Goal: Information Seeking & Learning: Learn about a topic

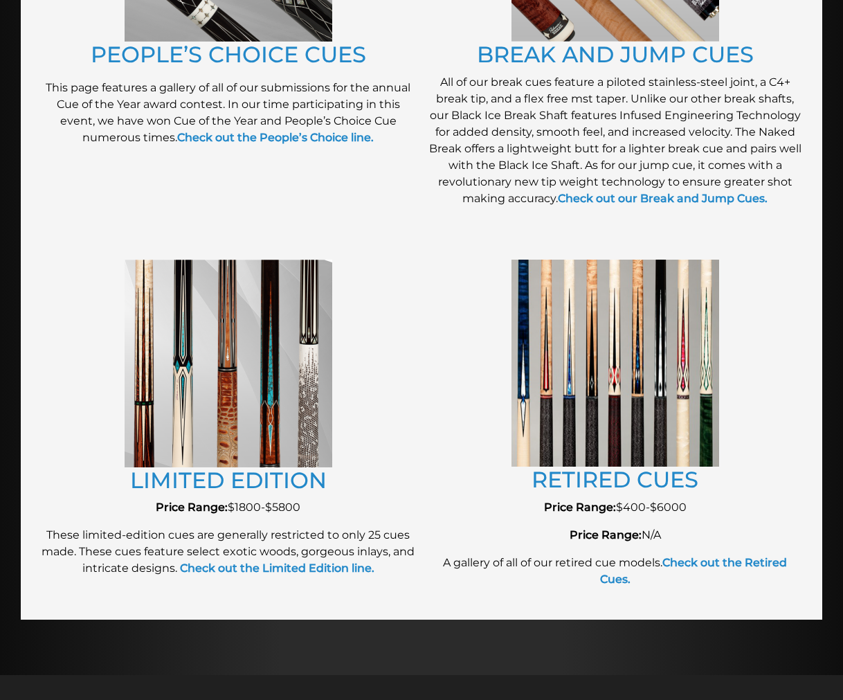
scroll to position [1323, 0]
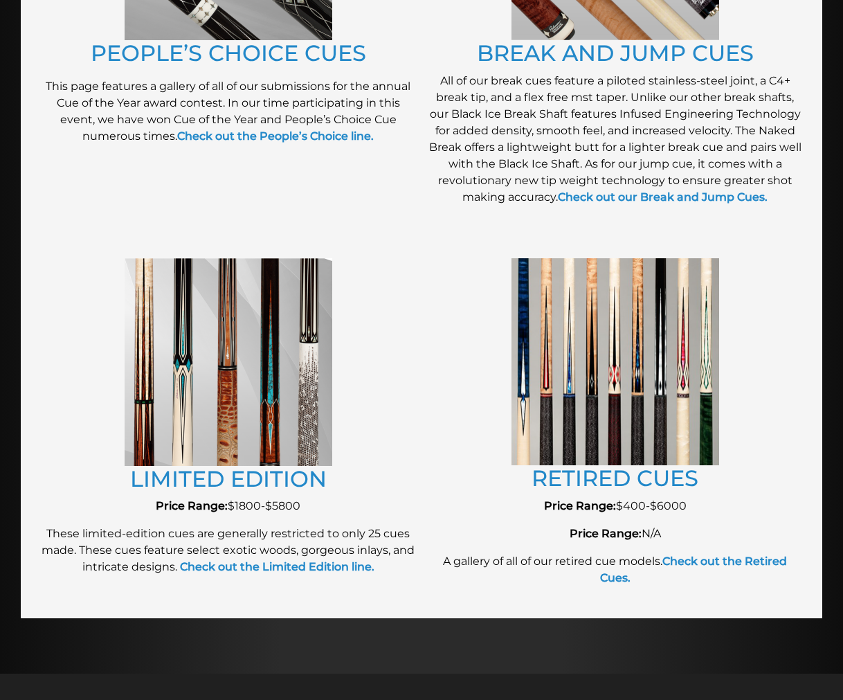
click at [634, 383] on img at bounding box center [615, 361] width 208 height 207
click at [605, 476] on link "RETIRED CUES" at bounding box center [614, 477] width 167 height 27
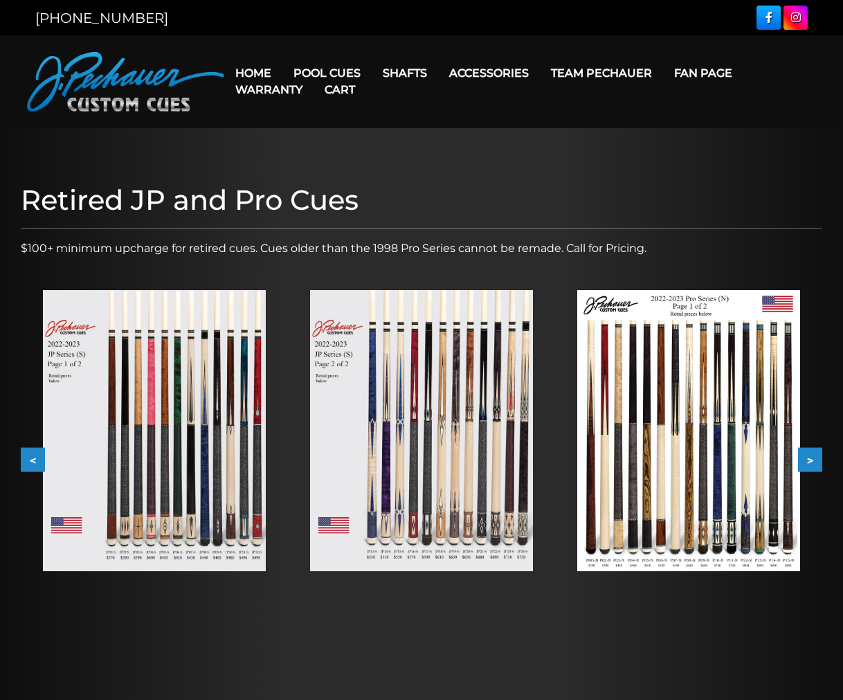
click at [812, 458] on button ">" at bounding box center [810, 460] width 24 height 24
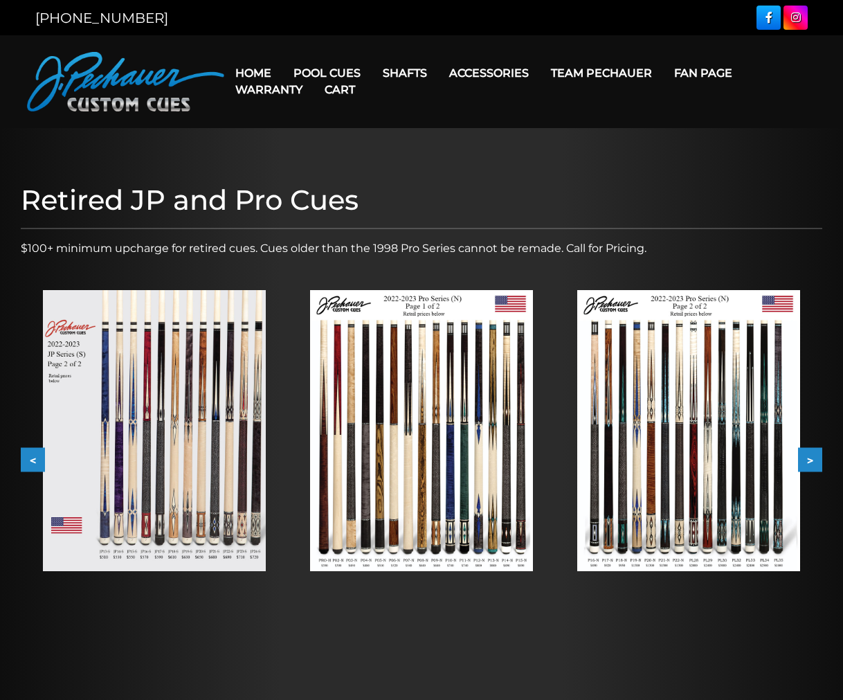
click at [816, 454] on button ">" at bounding box center [810, 460] width 24 height 24
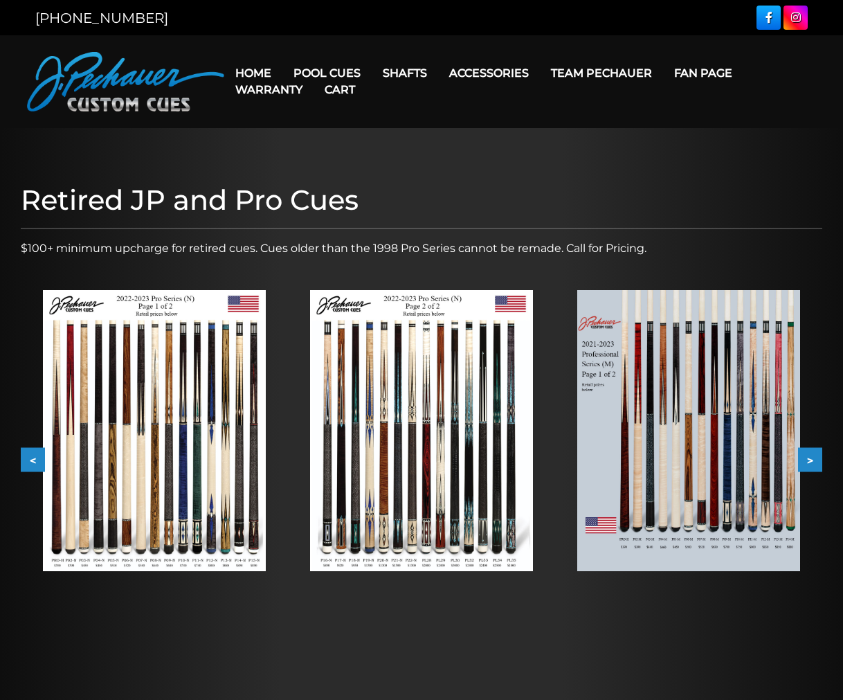
click at [454, 468] on img at bounding box center [421, 430] width 223 height 280
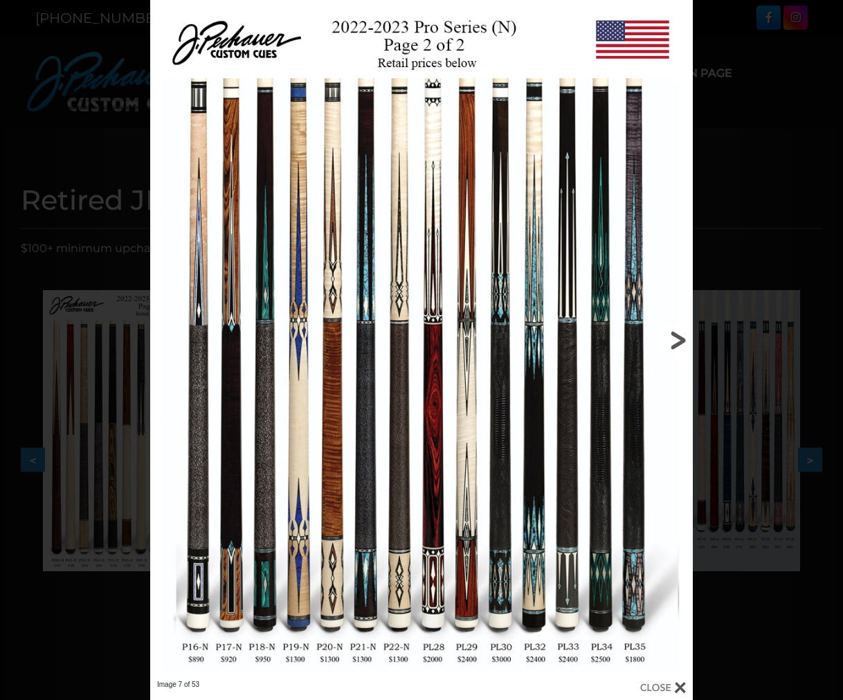
click at [677, 340] on link at bounding box center [570, 340] width 244 height 680
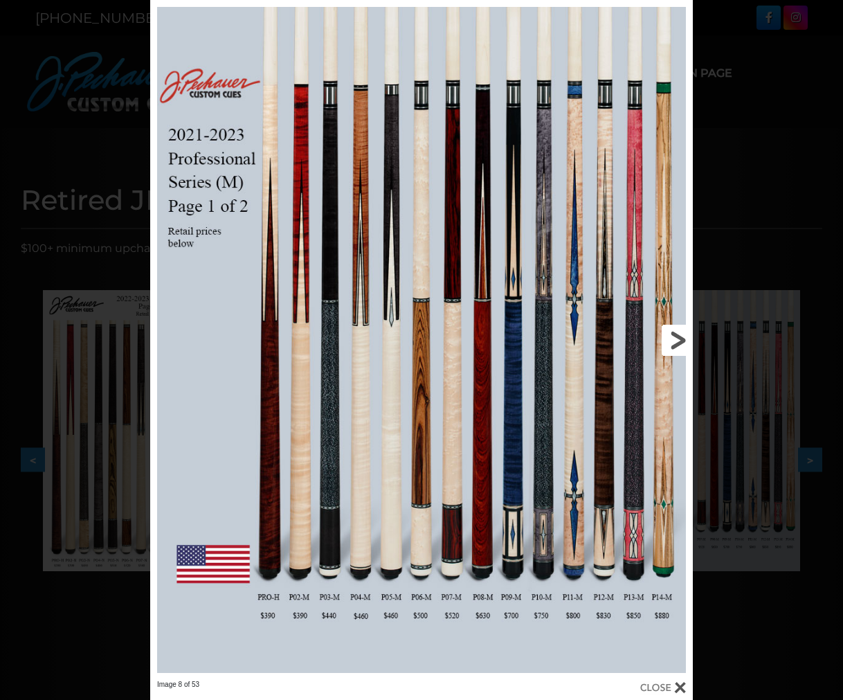
click at [676, 340] on link at bounding box center [570, 340] width 244 height 680
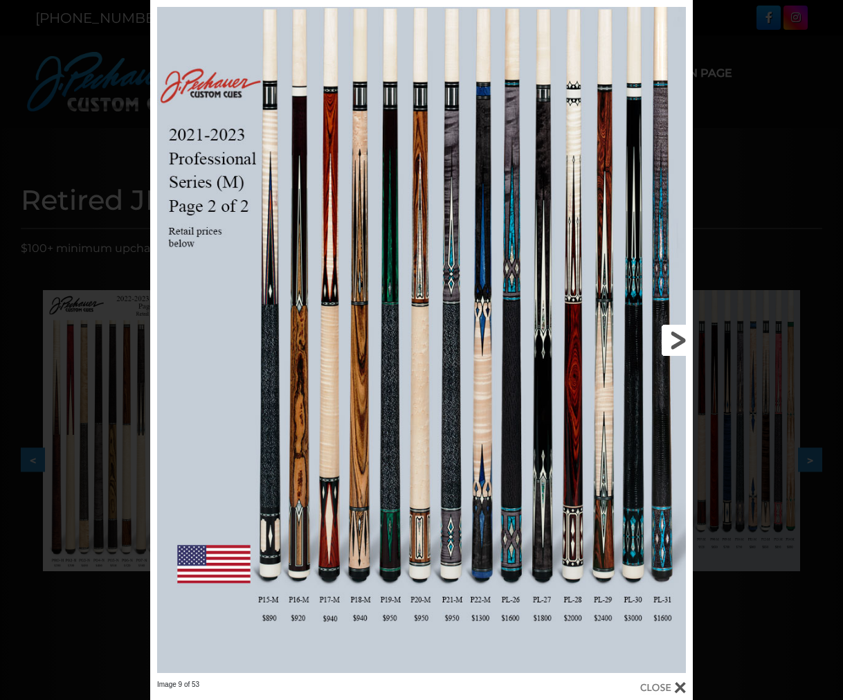
click at [676, 340] on link at bounding box center [570, 340] width 244 height 680
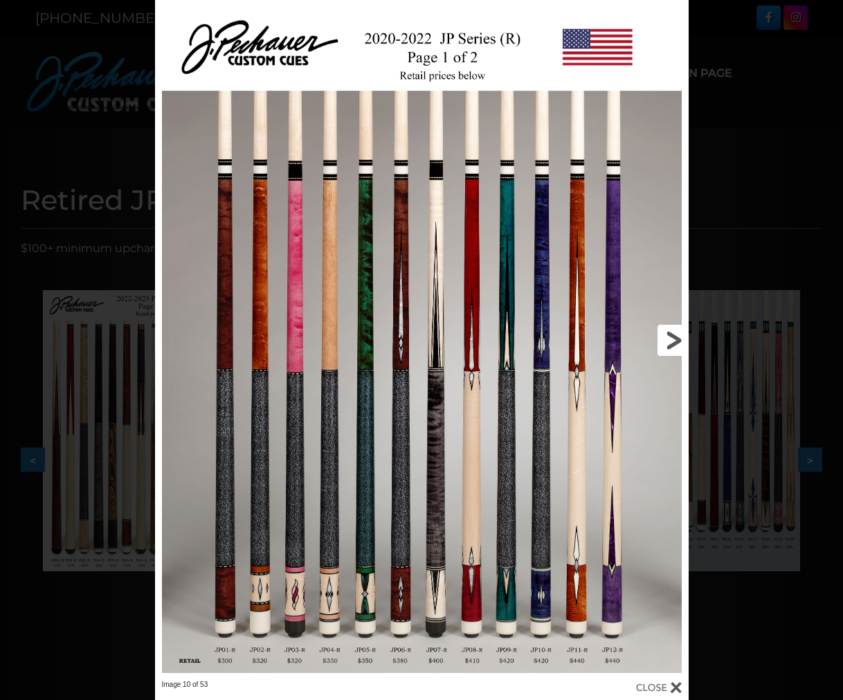
click at [673, 340] on link at bounding box center [568, 340] width 240 height 680
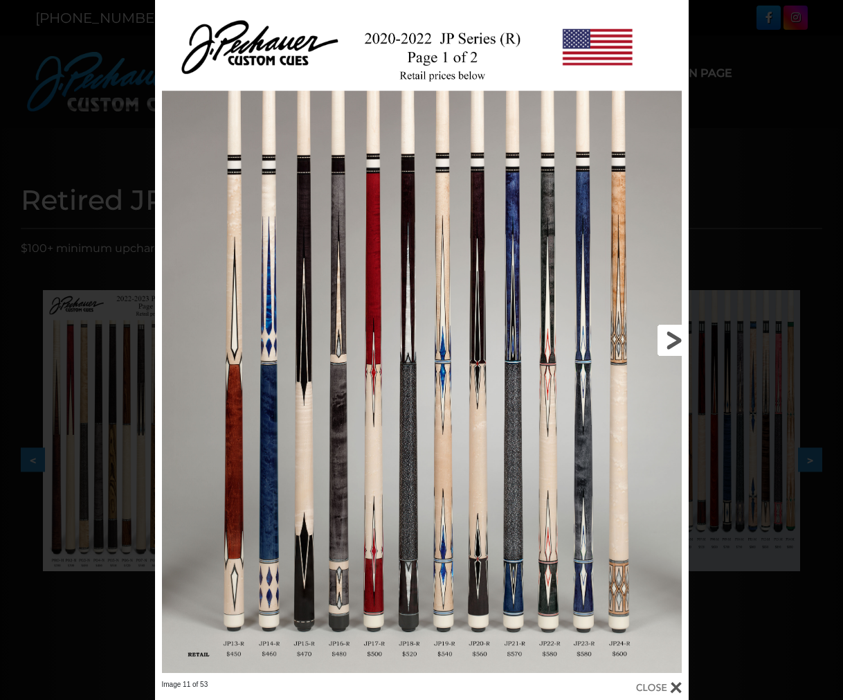
click at [673, 340] on link at bounding box center [568, 340] width 240 height 680
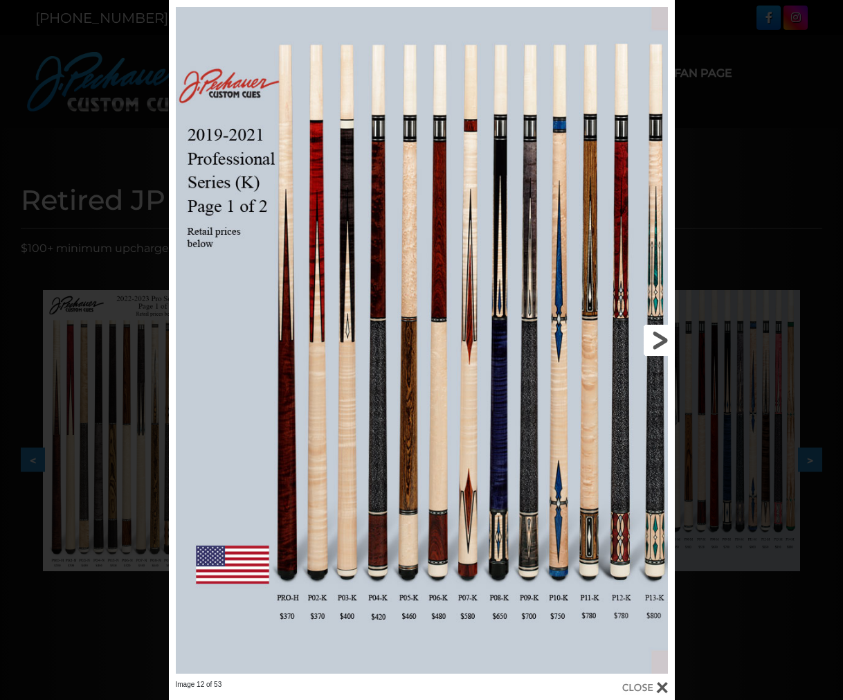
click at [666, 340] on link at bounding box center [561, 340] width 228 height 680
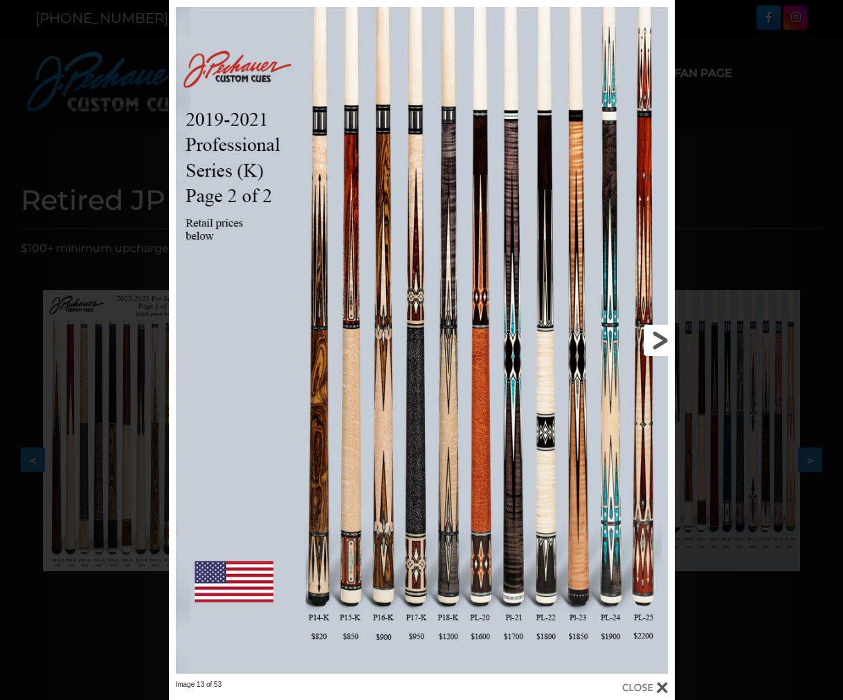
click at [666, 340] on link at bounding box center [561, 340] width 228 height 680
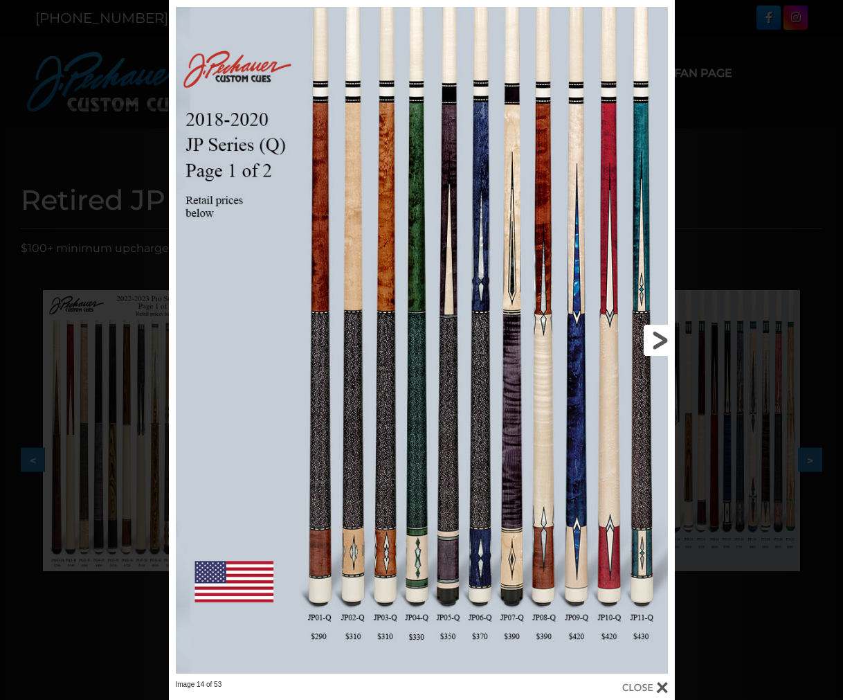
click at [666, 340] on link at bounding box center [561, 340] width 228 height 680
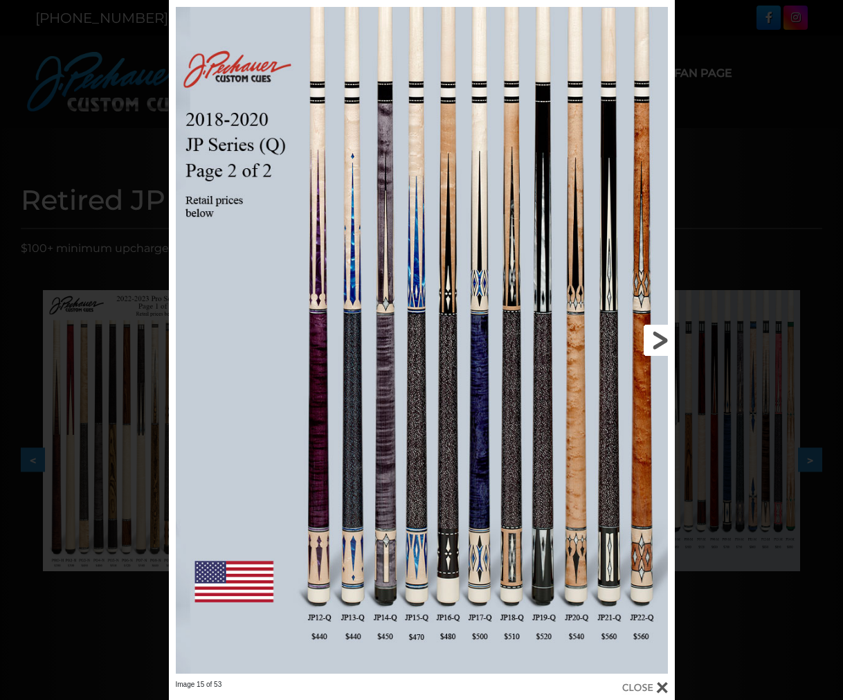
click at [664, 340] on link at bounding box center [561, 340] width 228 height 680
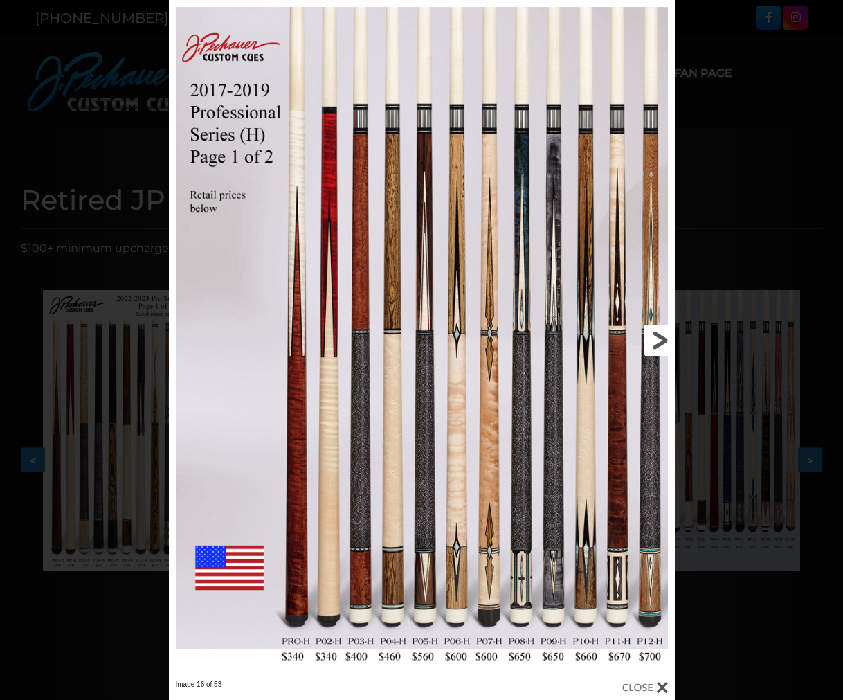
click at [660, 340] on link at bounding box center [561, 340] width 228 height 680
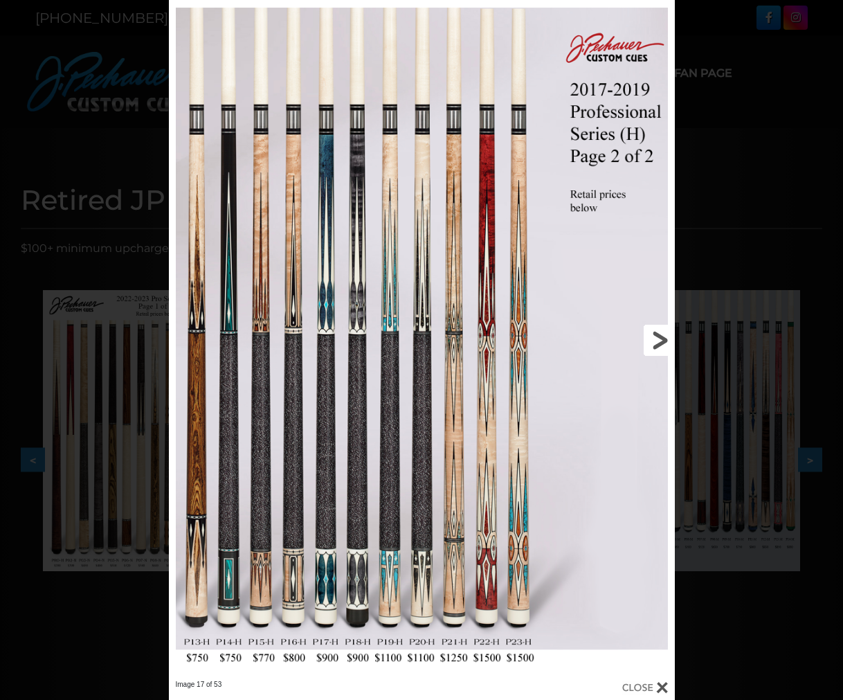
click at [660, 340] on link at bounding box center [561, 340] width 228 height 680
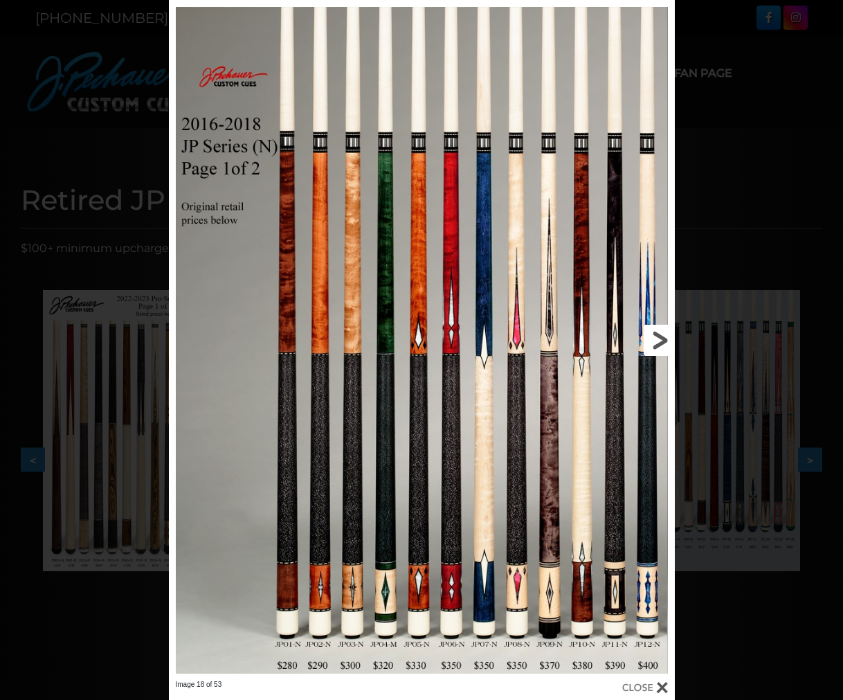
click at [660, 340] on link at bounding box center [561, 340] width 228 height 680
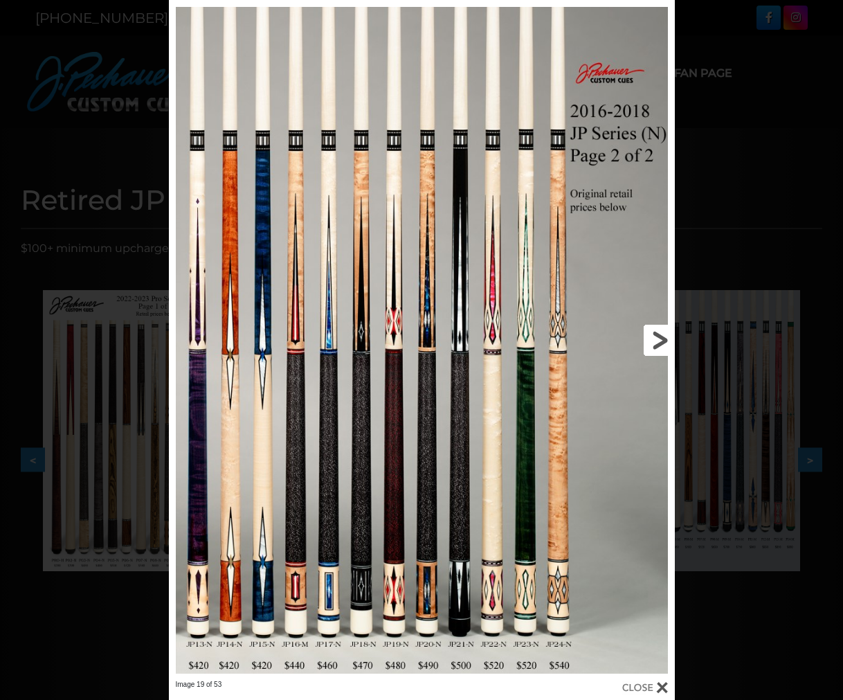
click at [650, 333] on link at bounding box center [561, 340] width 228 height 680
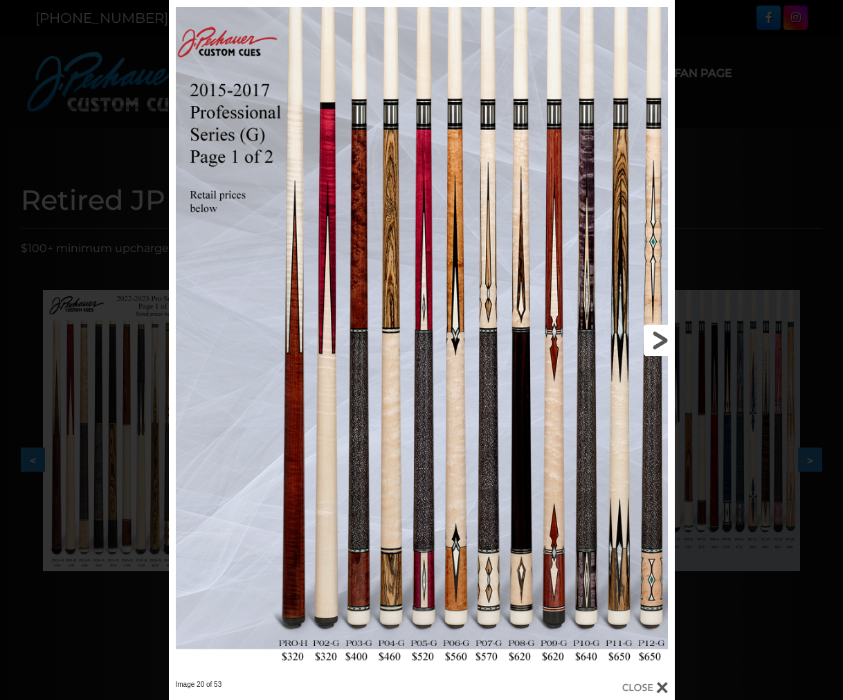
click at [650, 334] on link at bounding box center [561, 340] width 228 height 680
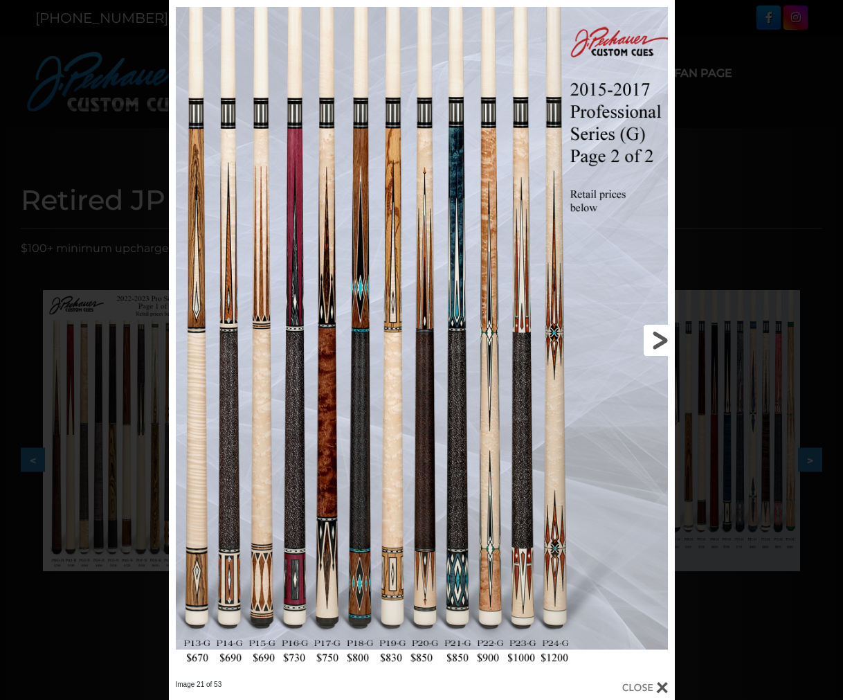
click at [650, 334] on link at bounding box center [561, 340] width 228 height 680
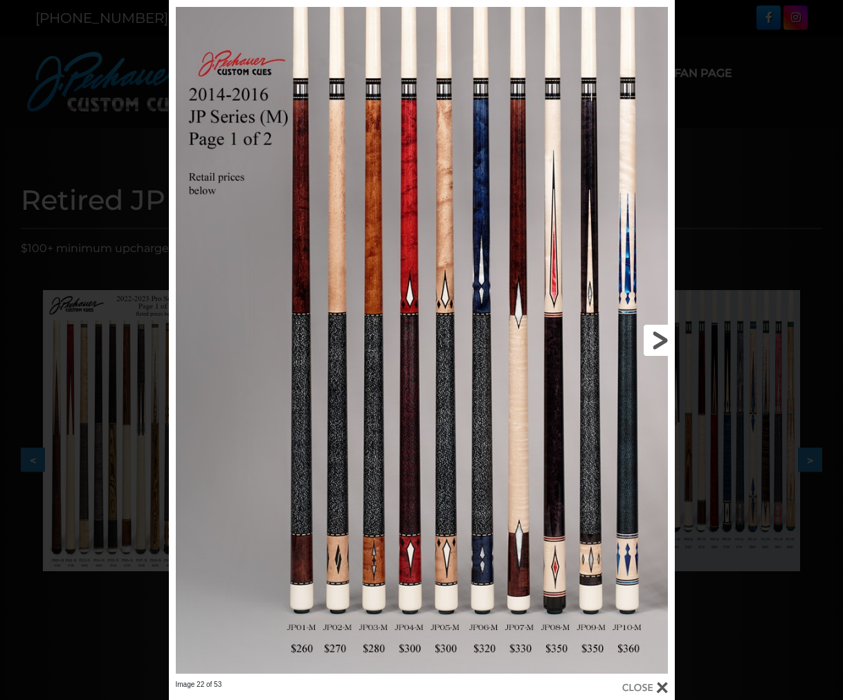
click at [648, 334] on link at bounding box center [561, 340] width 228 height 680
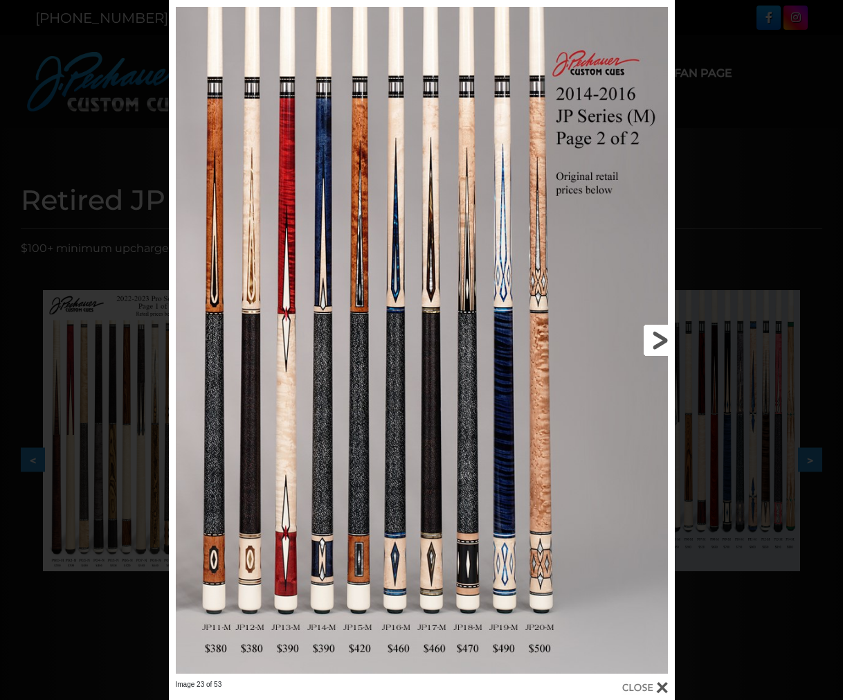
click at [648, 334] on link at bounding box center [561, 340] width 228 height 680
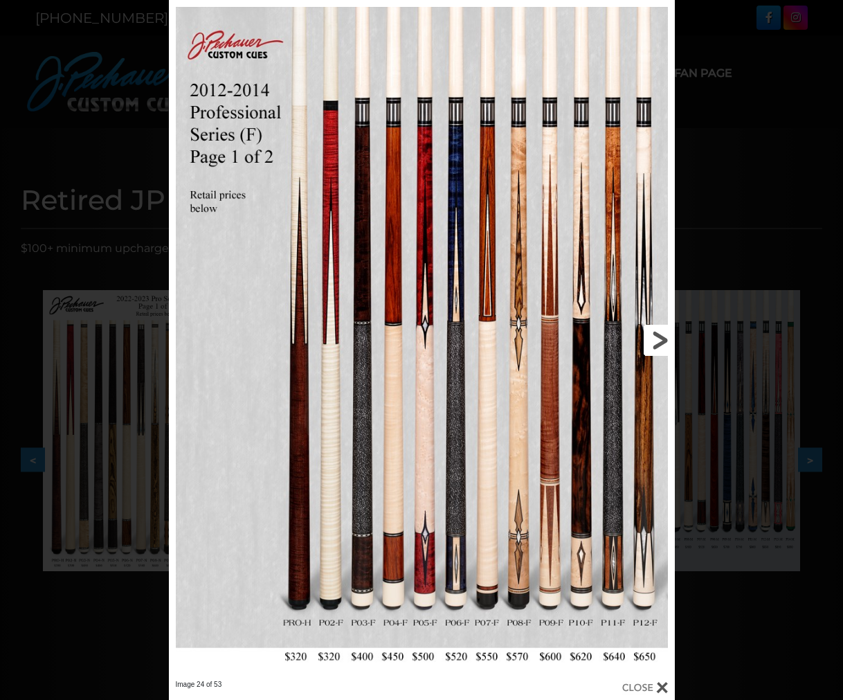
click at [648, 334] on link at bounding box center [561, 340] width 228 height 680
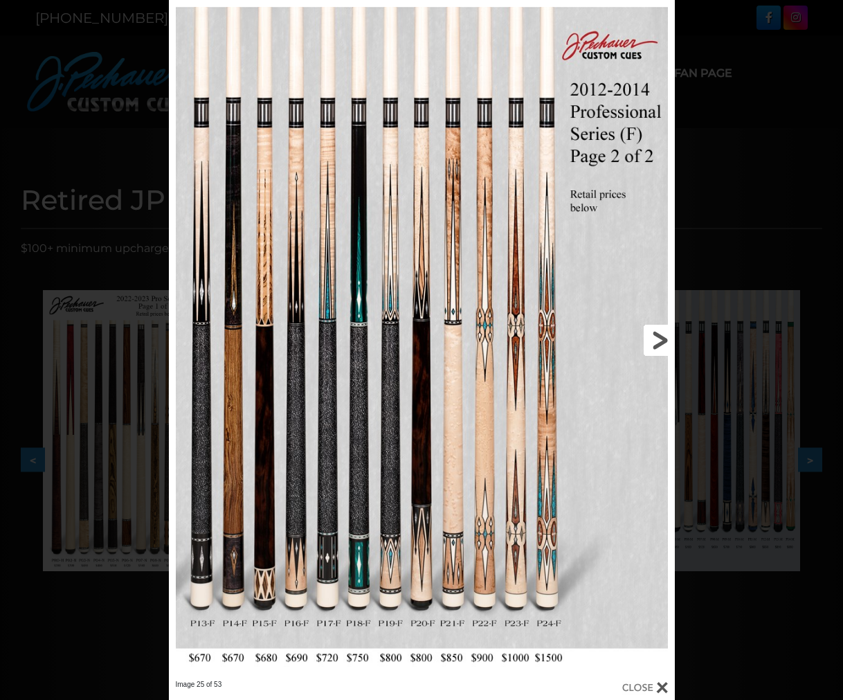
click at [648, 334] on link at bounding box center [561, 340] width 228 height 680
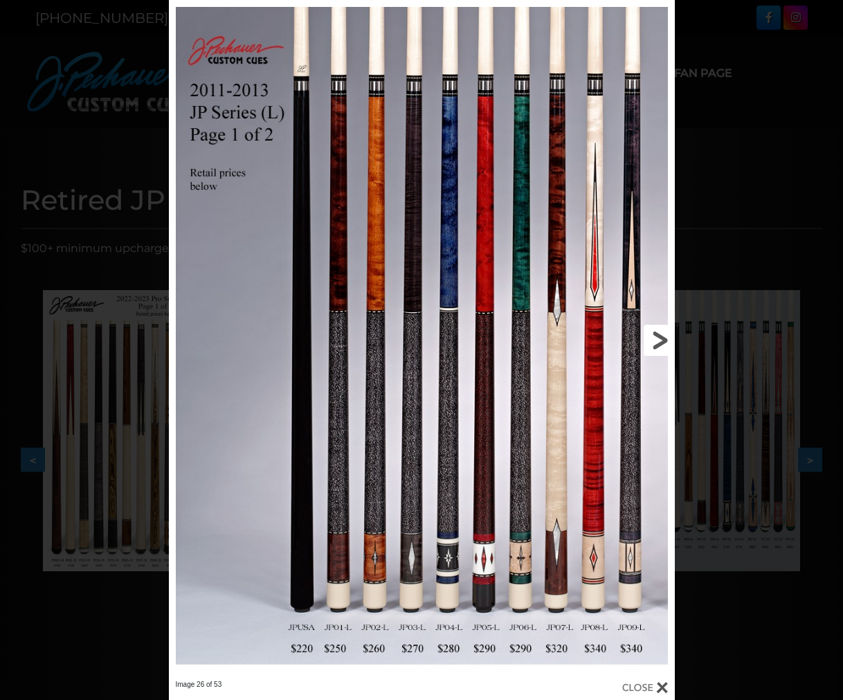
click at [648, 334] on link at bounding box center [561, 340] width 228 height 680
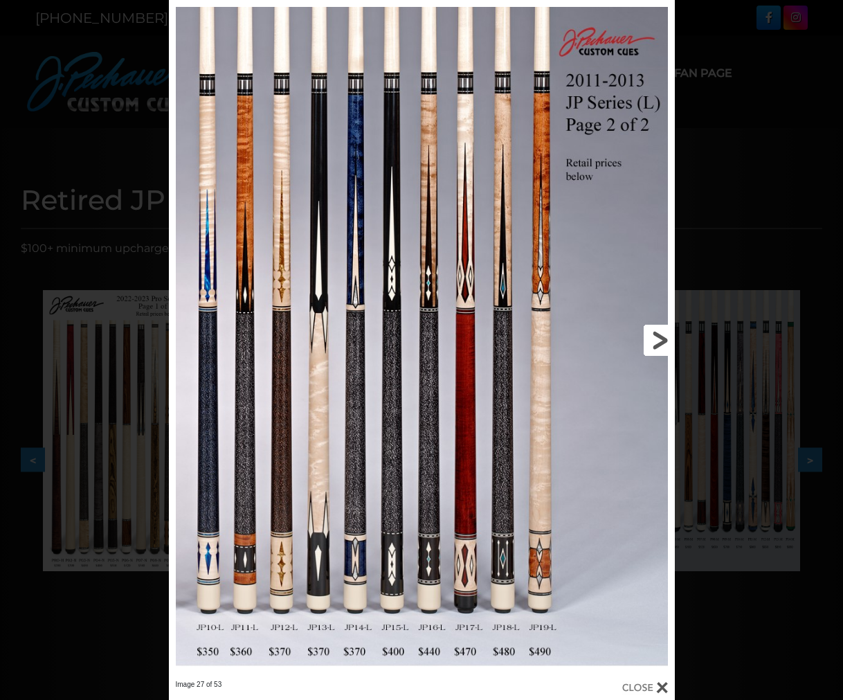
click at [650, 334] on link at bounding box center [561, 340] width 228 height 680
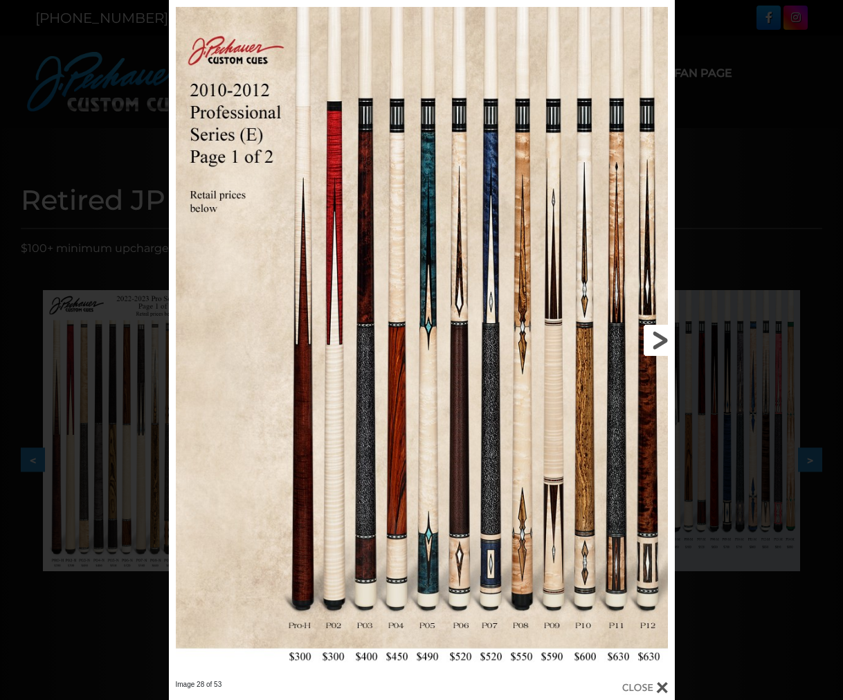
click at [650, 334] on link at bounding box center [561, 340] width 228 height 680
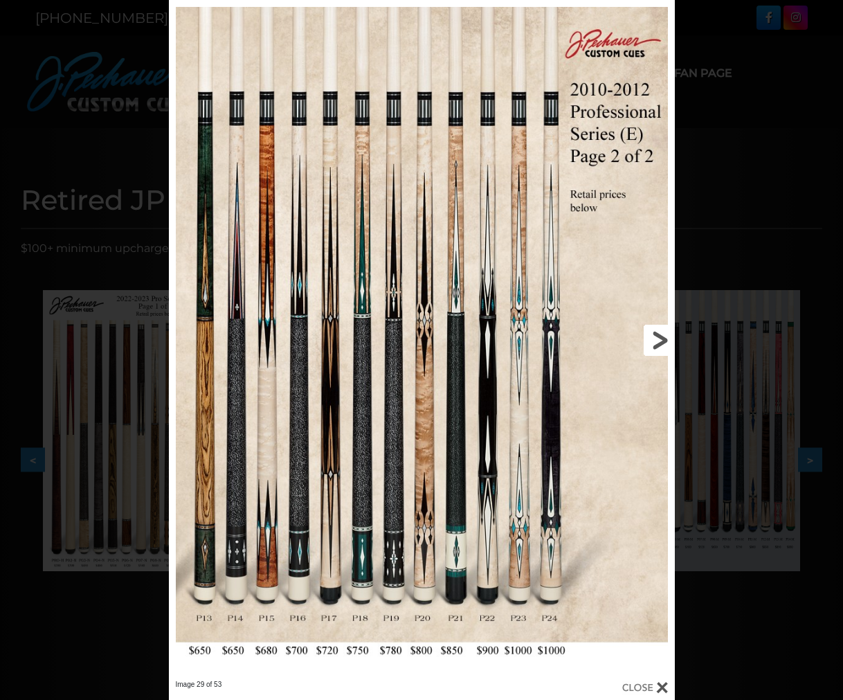
click at [650, 334] on link at bounding box center [561, 340] width 228 height 680
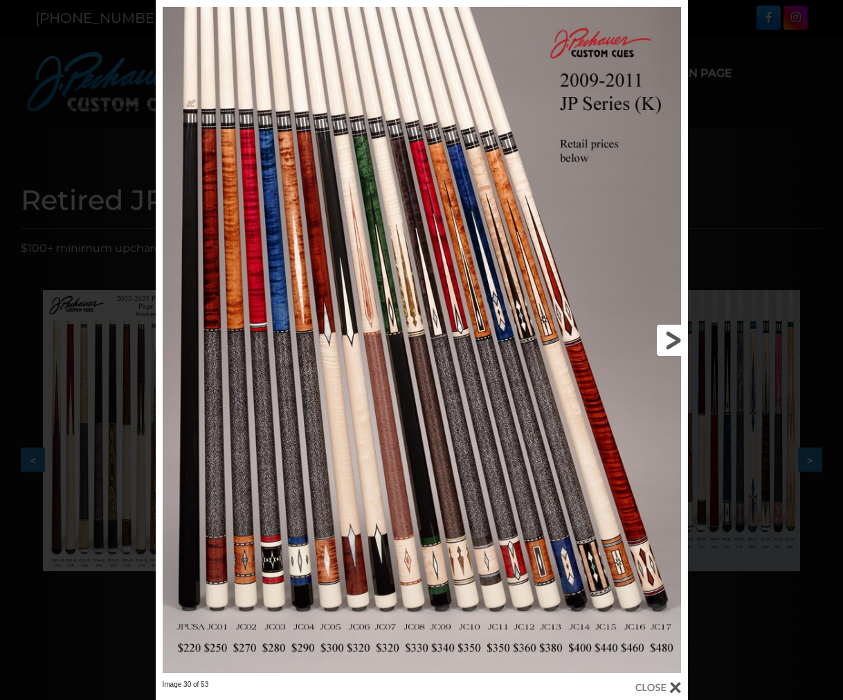
click at [650, 334] on link at bounding box center [567, 340] width 239 height 680
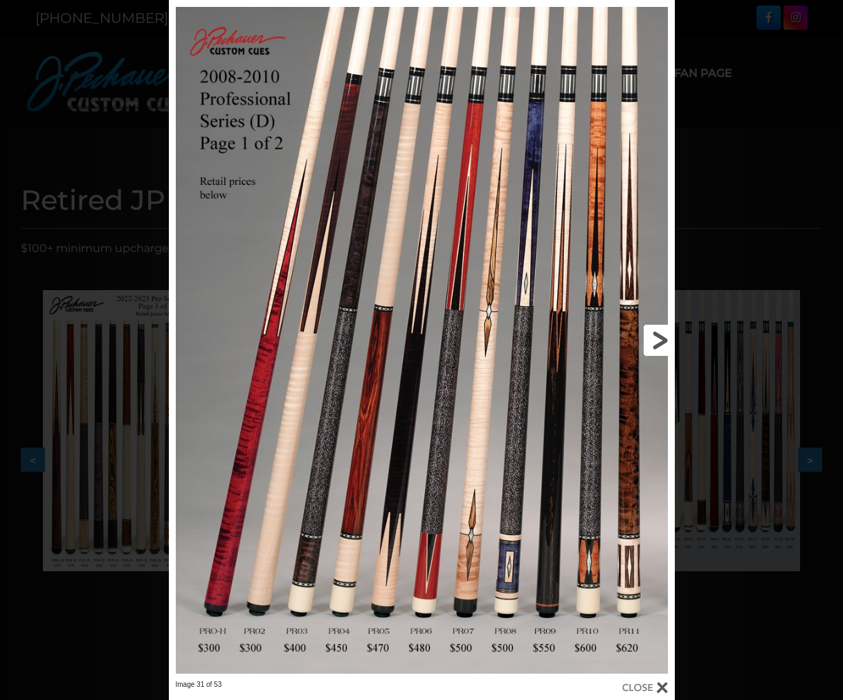
click at [650, 334] on link at bounding box center [561, 340] width 228 height 680
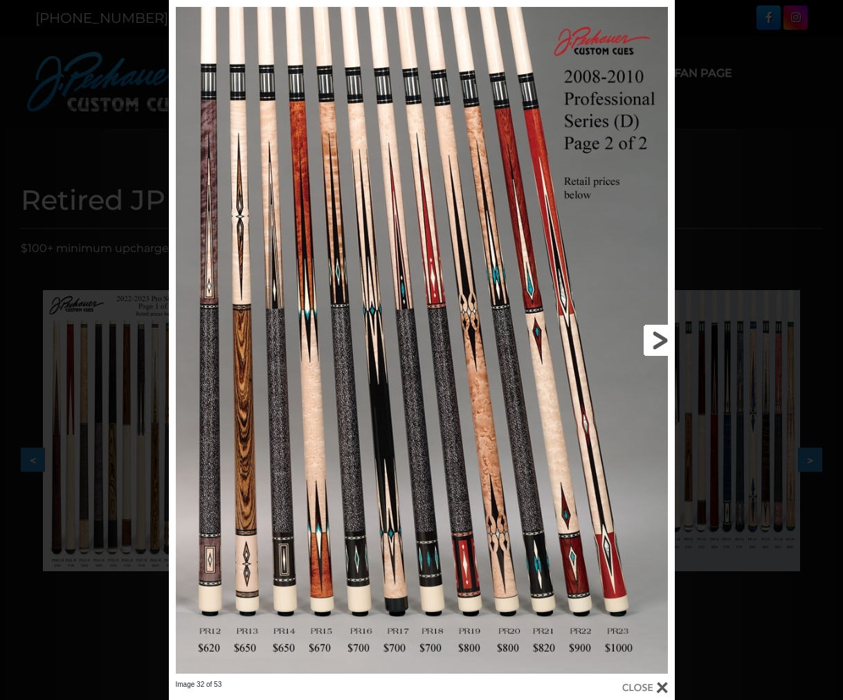
click at [650, 334] on link at bounding box center [561, 340] width 228 height 680
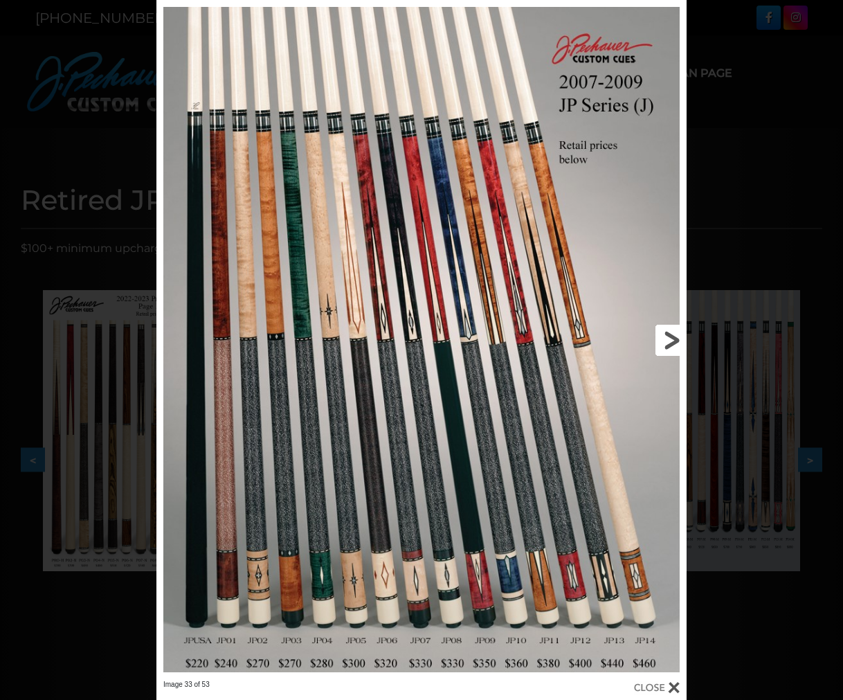
click at [650, 334] on link at bounding box center [567, 340] width 239 height 680
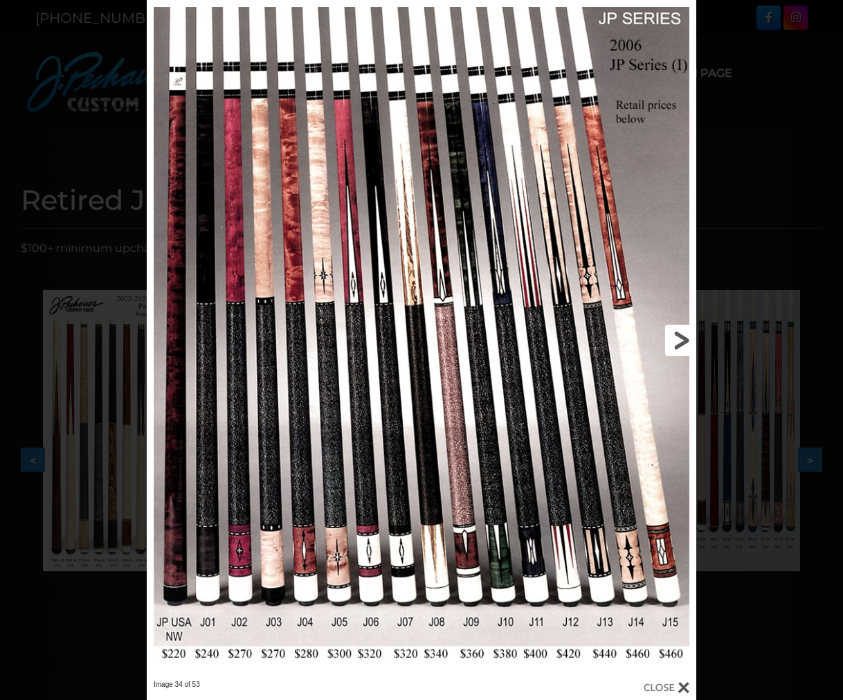
click at [650, 334] on link at bounding box center [572, 340] width 247 height 680
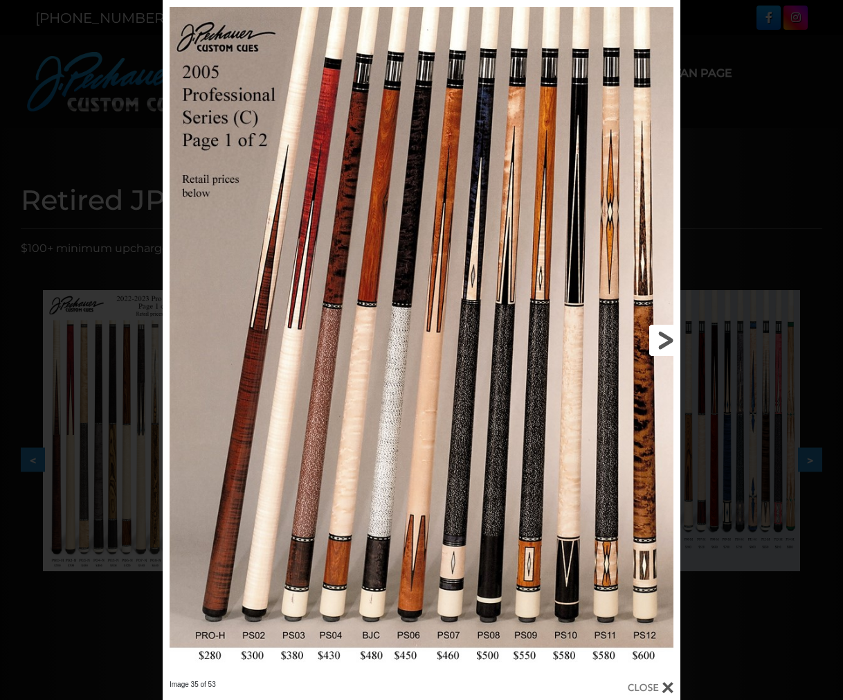
click at [650, 334] on link at bounding box center [563, 340] width 233 height 680
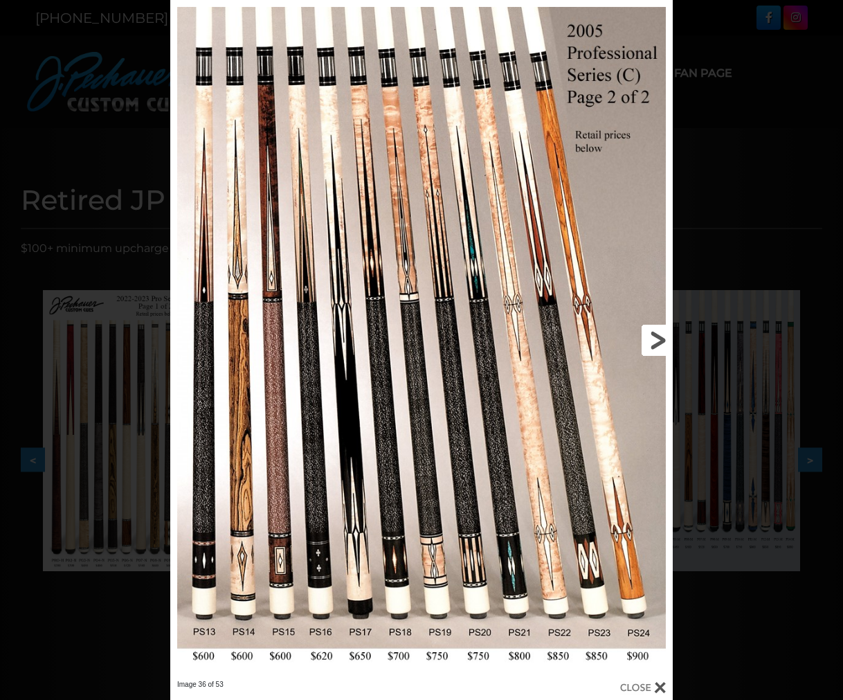
click at [650, 334] on link at bounding box center [559, 340] width 226 height 680
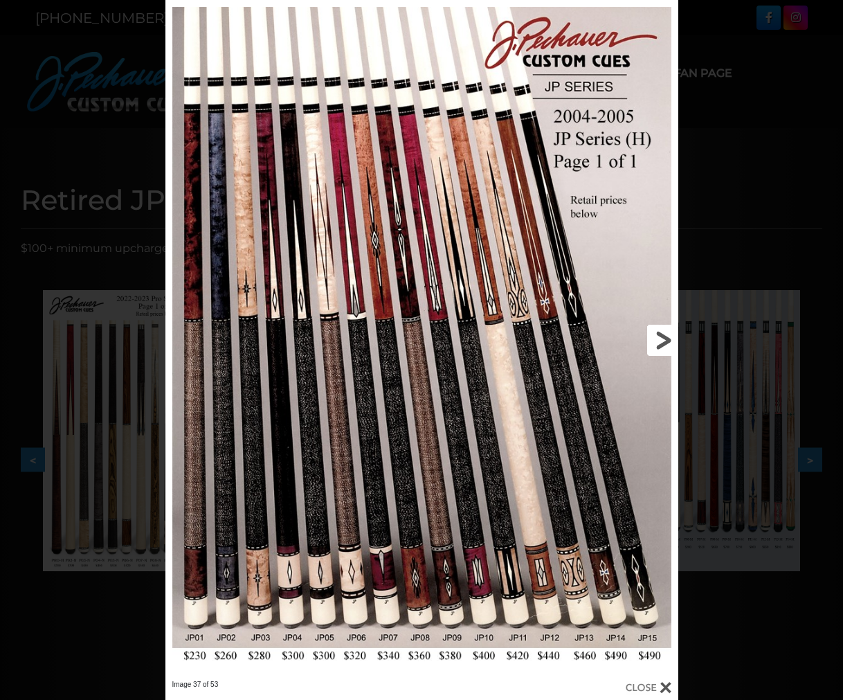
click at [651, 334] on link at bounding box center [562, 340] width 230 height 680
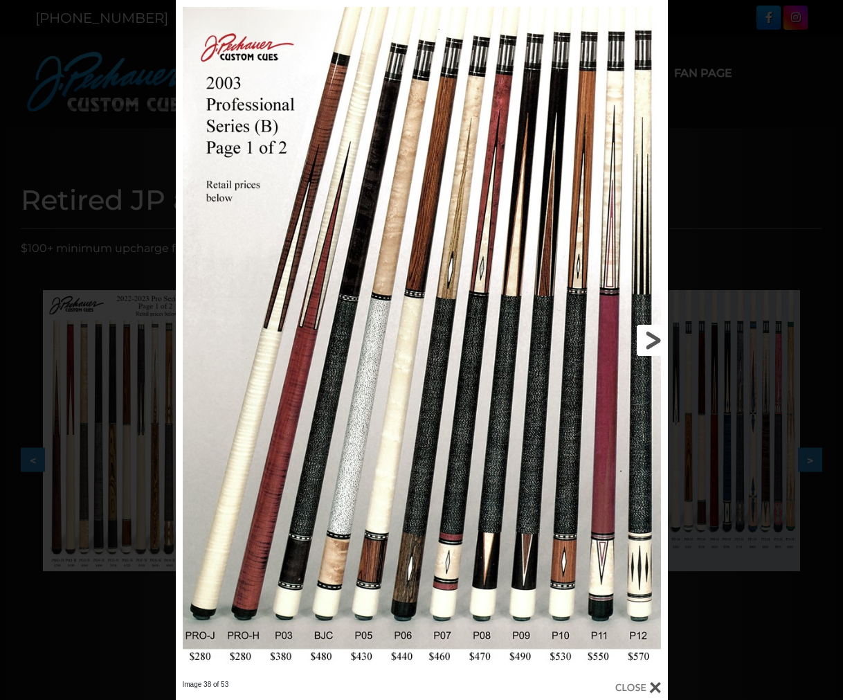
click at [651, 334] on link at bounding box center [556, 340] width 221 height 680
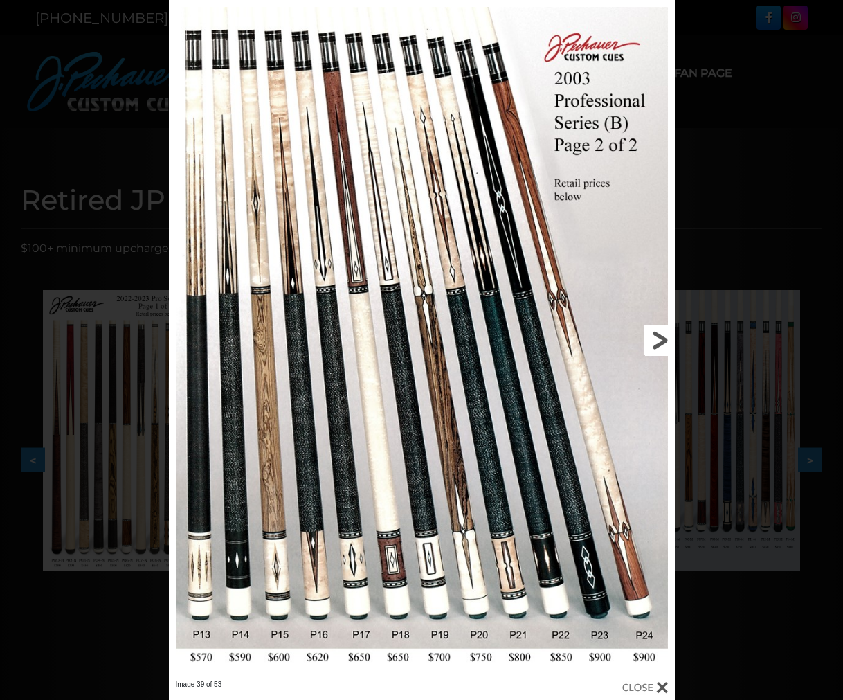
click at [651, 334] on link at bounding box center [561, 340] width 228 height 680
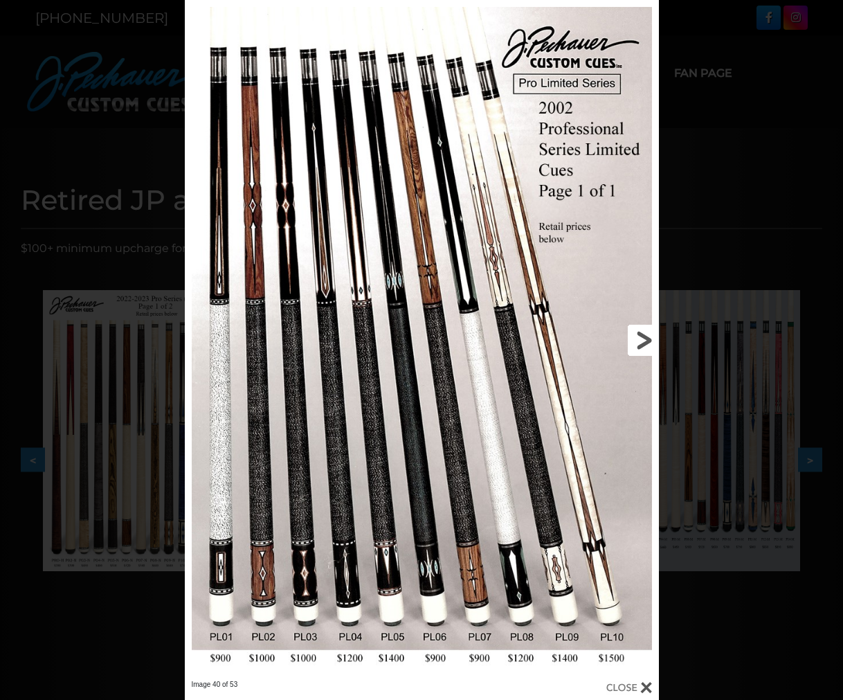
click at [648, 334] on link at bounding box center [551, 340] width 213 height 680
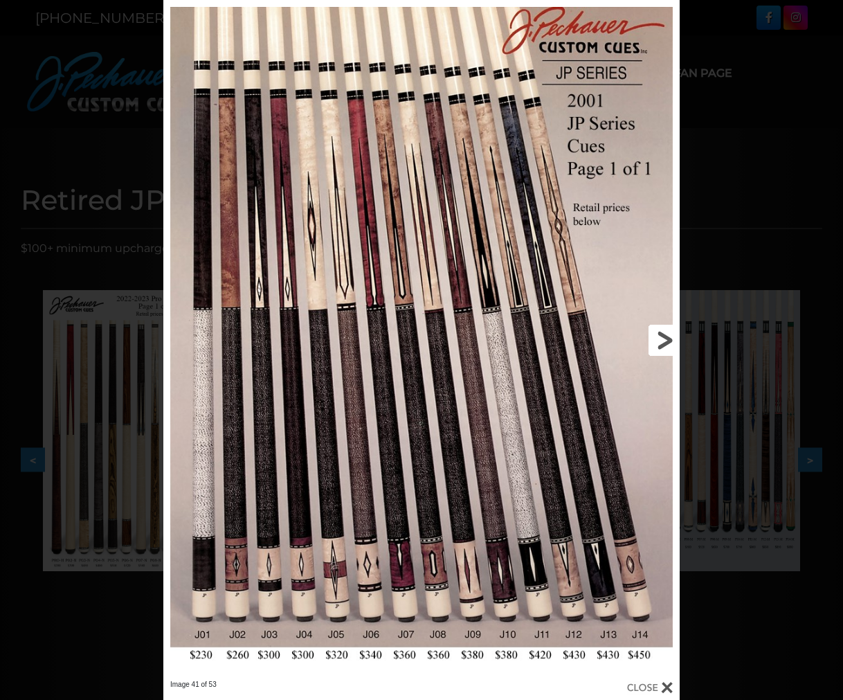
click at [648, 334] on link at bounding box center [563, 340] width 233 height 680
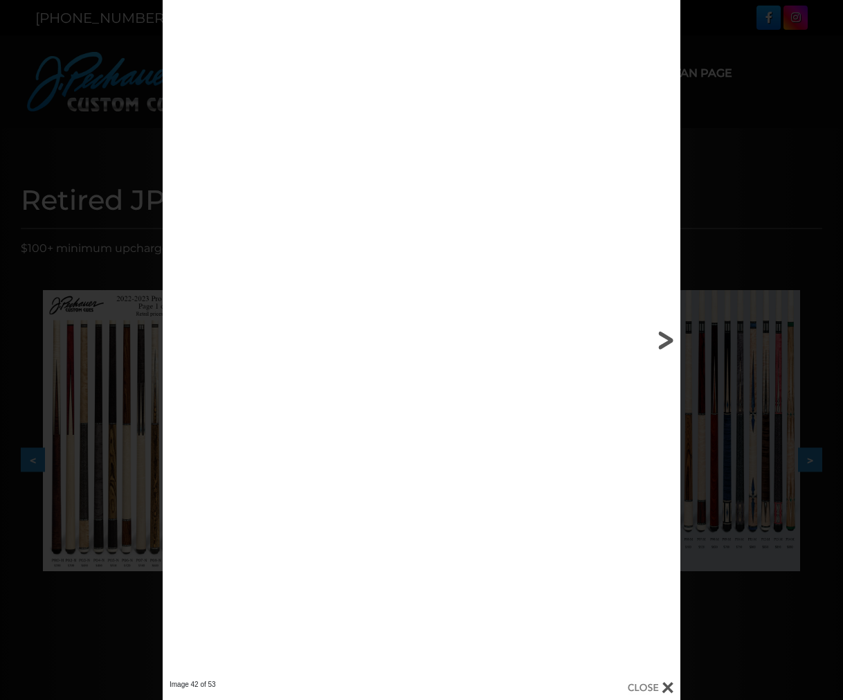
scroll to position [3, 0]
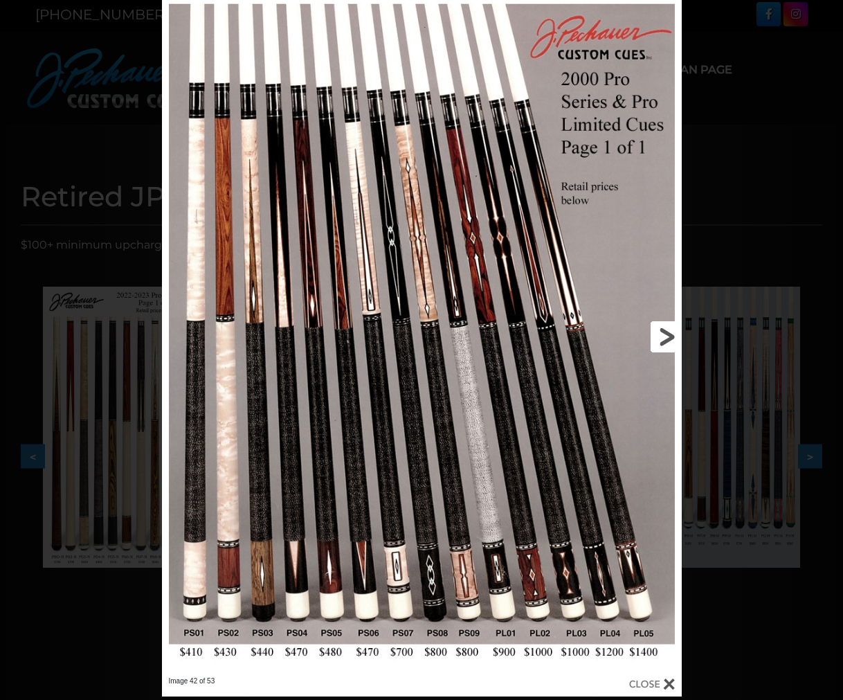
click at [648, 334] on link at bounding box center [565, 337] width 234 height 680
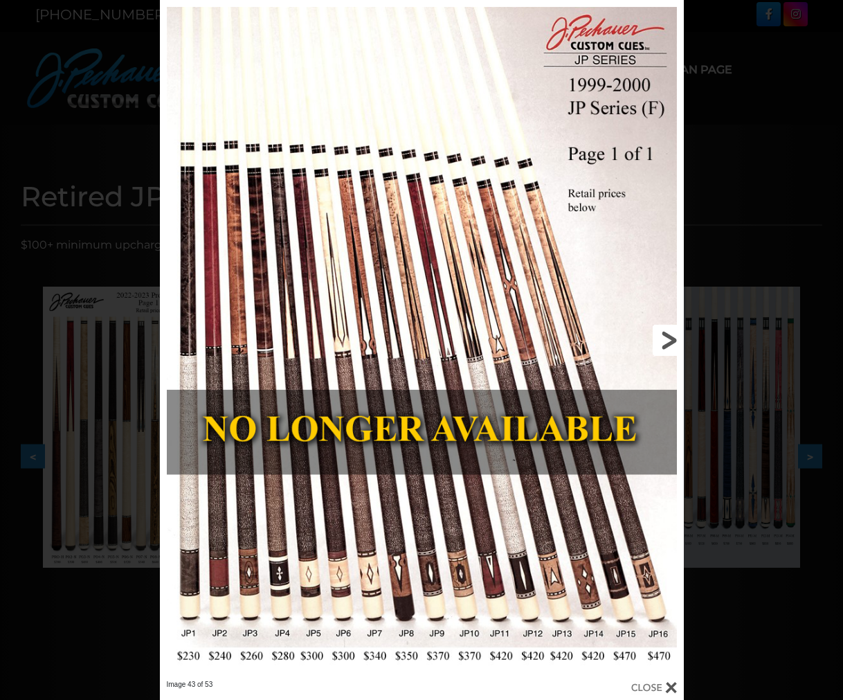
click at [659, 335] on link at bounding box center [566, 340] width 236 height 680
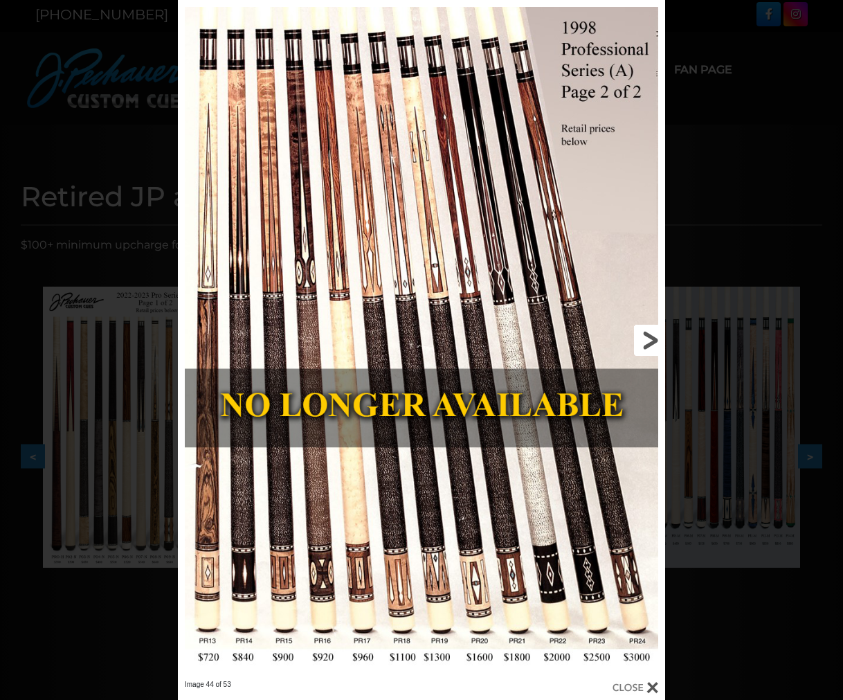
click at [658, 335] on link at bounding box center [555, 340] width 219 height 680
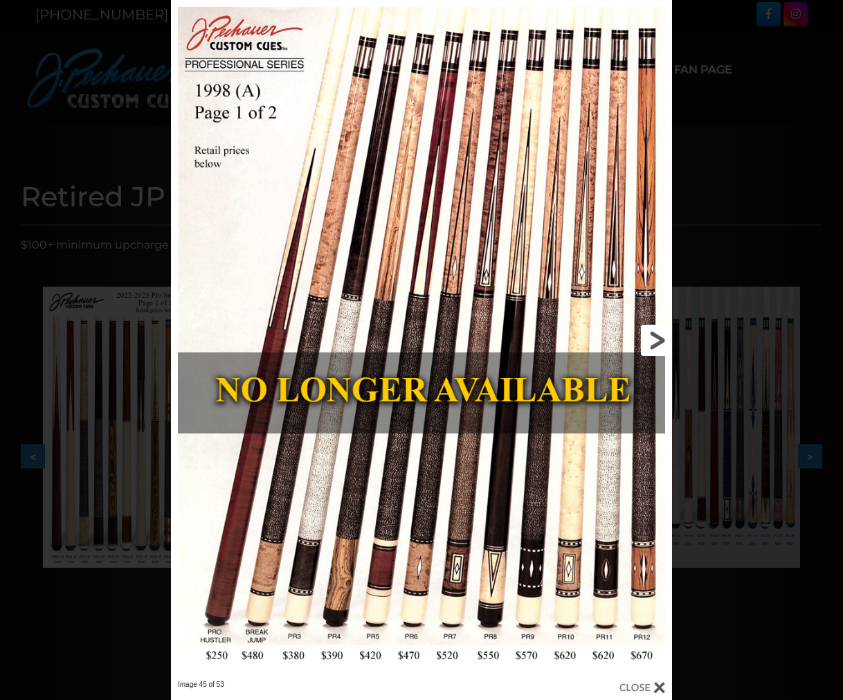
click at [658, 335] on link at bounding box center [559, 340] width 226 height 680
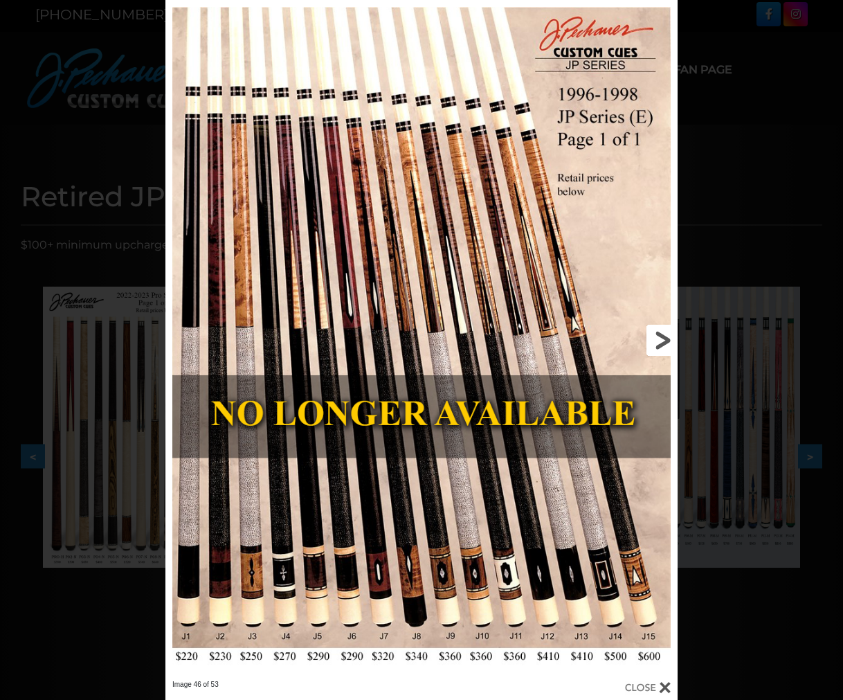
click at [658, 335] on link at bounding box center [562, 340] width 230 height 680
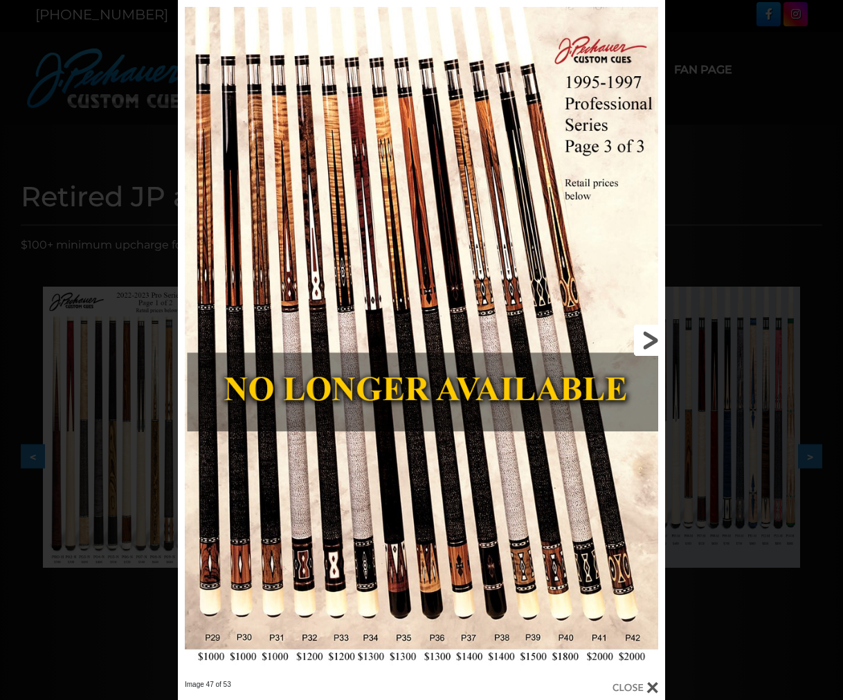
click at [655, 335] on link at bounding box center [555, 340] width 219 height 680
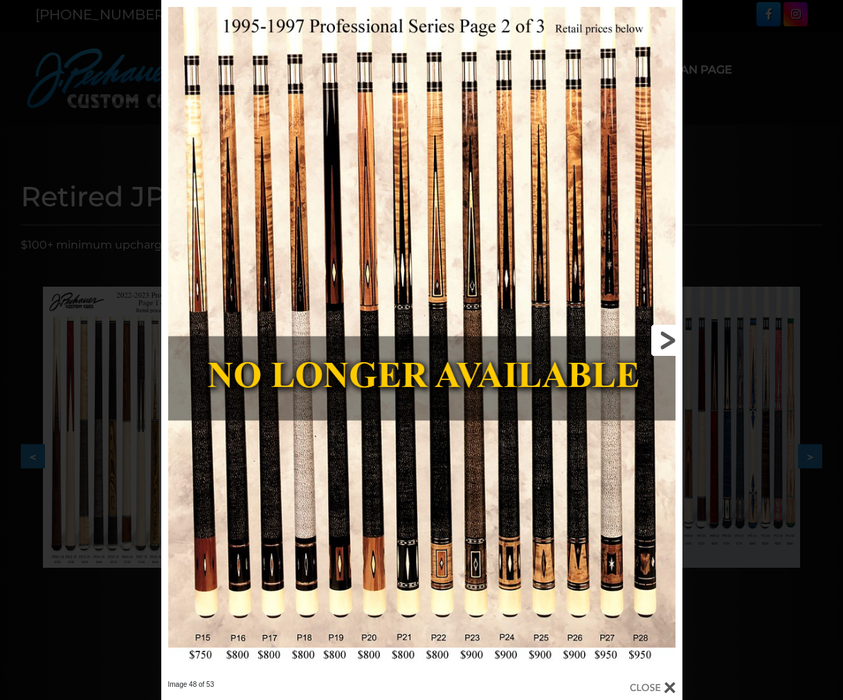
click at [655, 335] on link at bounding box center [565, 340] width 235 height 680
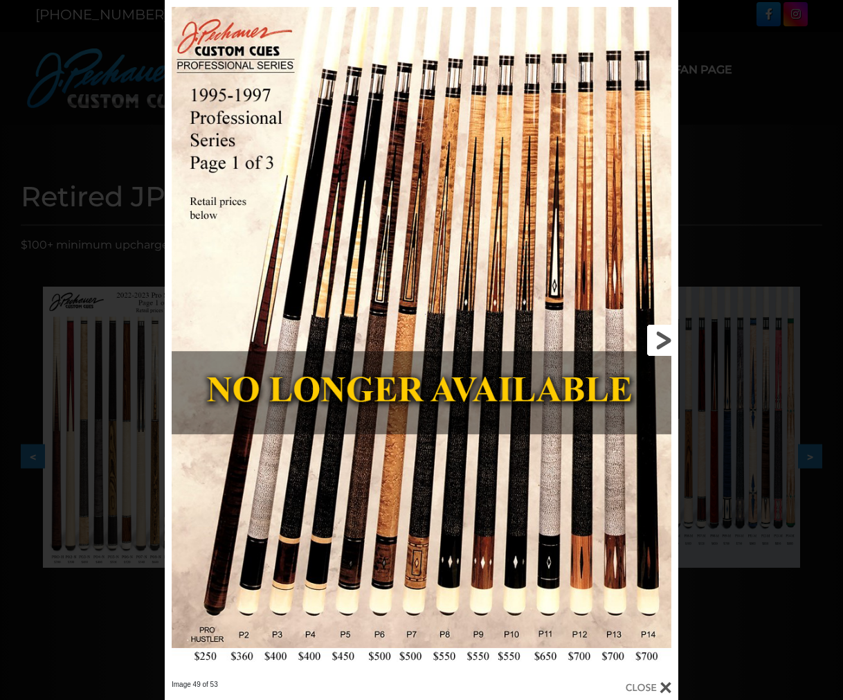
click at [655, 335] on link at bounding box center [562, 340] width 231 height 680
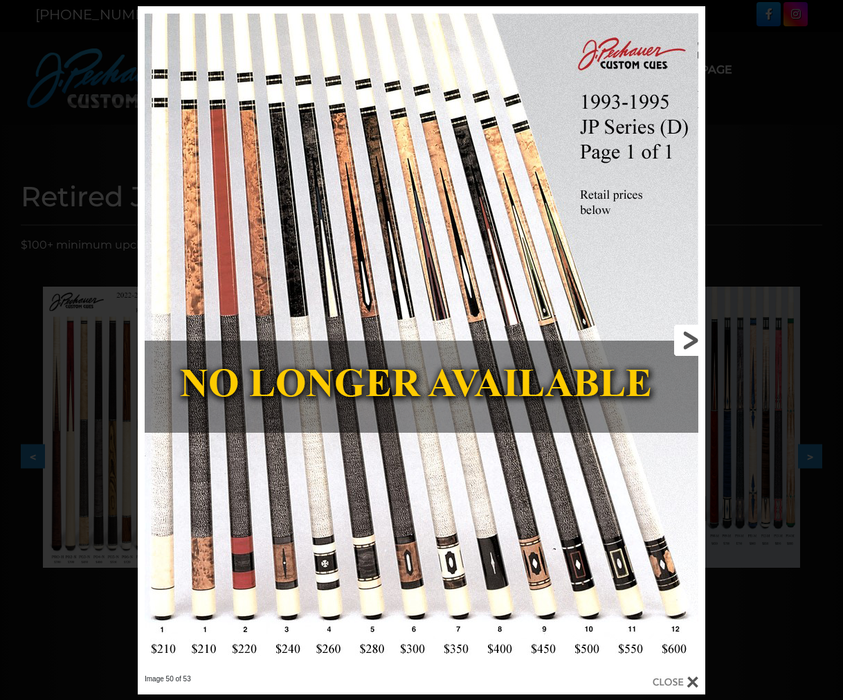
click at [689, 339] on link at bounding box center [577, 340] width 255 height 668
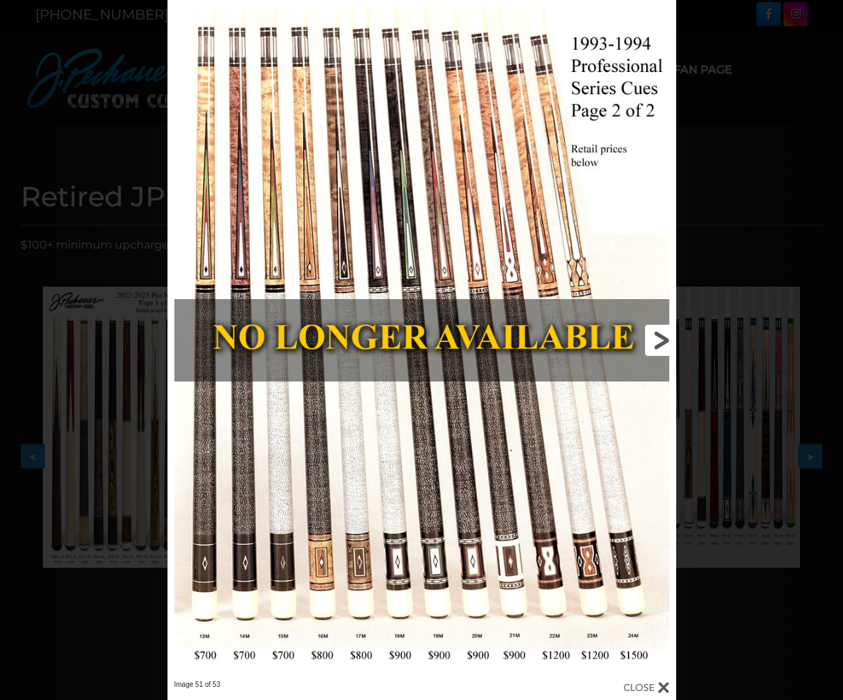
click at [659, 337] on link at bounding box center [561, 340] width 229 height 680
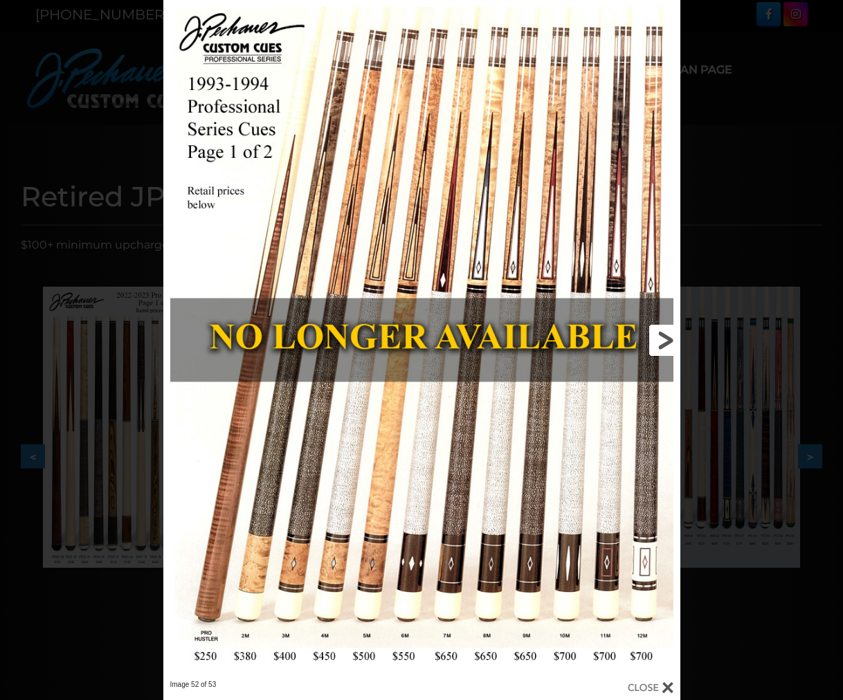
click at [659, 337] on link at bounding box center [563, 340] width 233 height 680
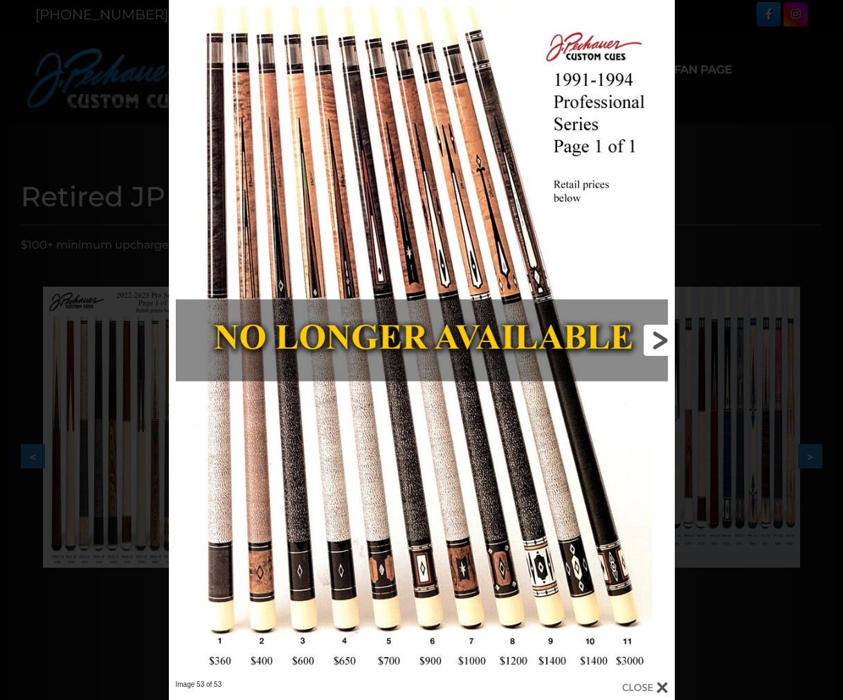
click at [659, 337] on link at bounding box center [561, 340] width 228 height 680
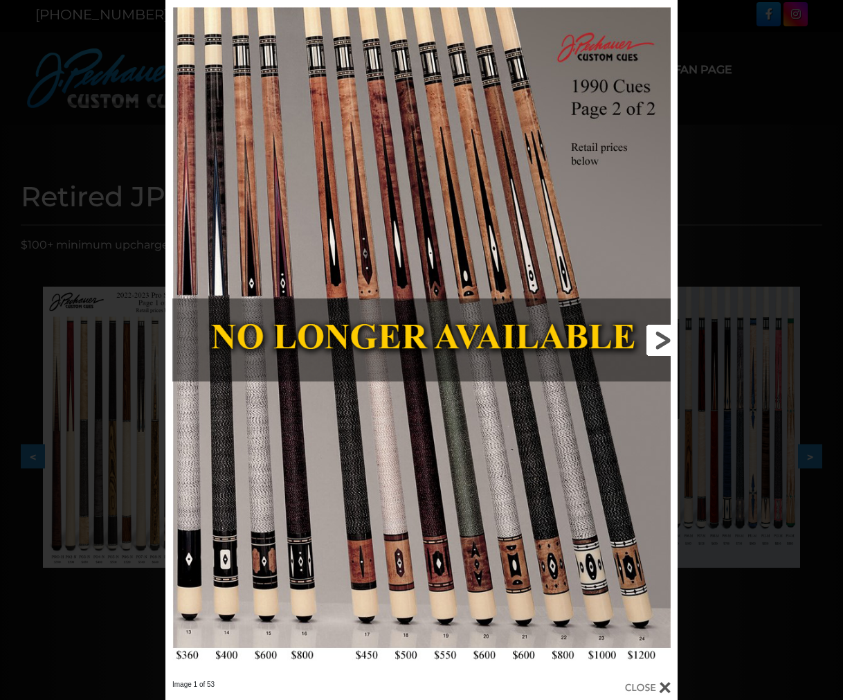
click at [659, 337] on link at bounding box center [562, 340] width 230 height 680
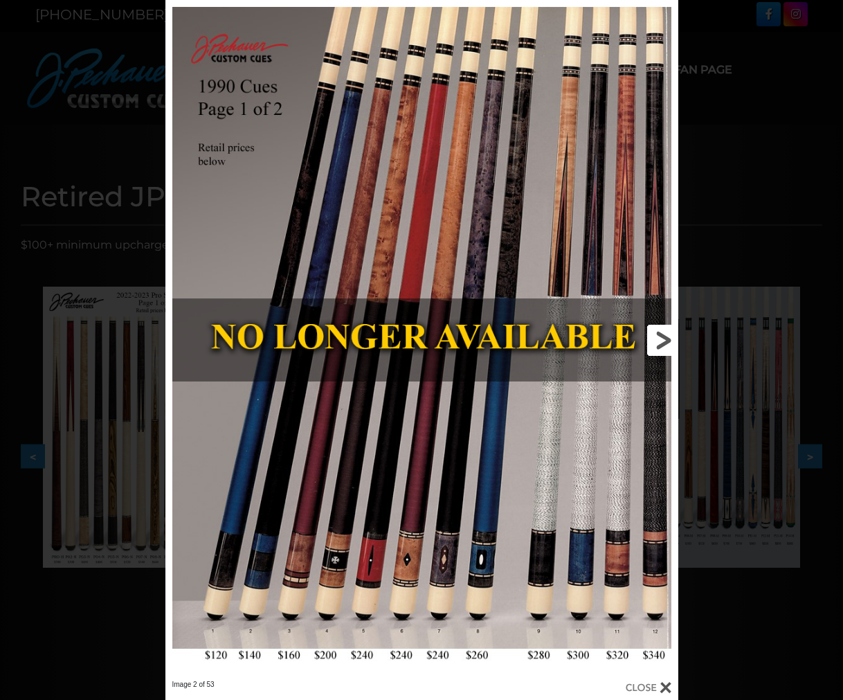
click at [659, 337] on link at bounding box center [562, 340] width 230 height 680
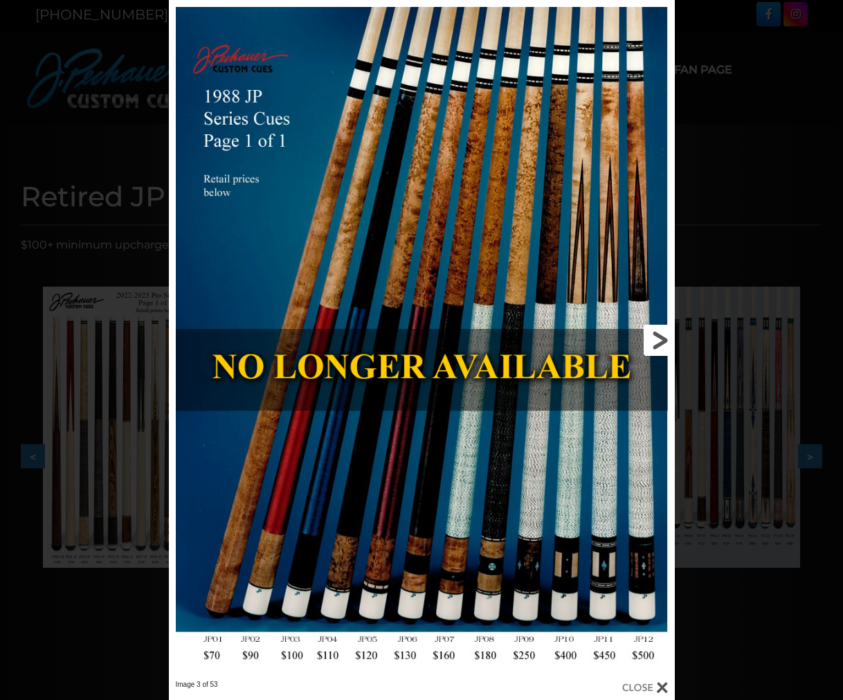
click at [659, 337] on link at bounding box center [561, 340] width 228 height 680
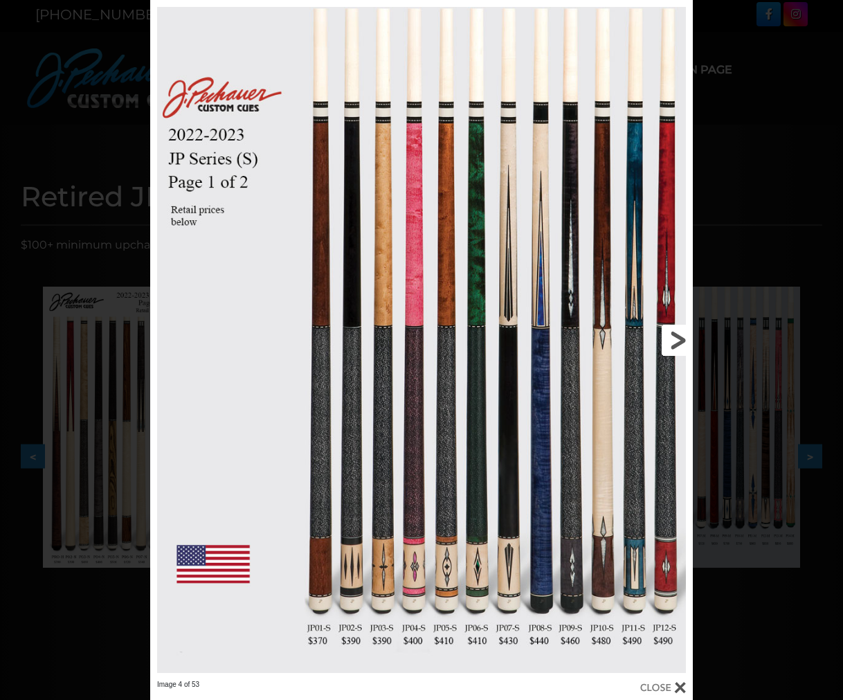
click at [659, 337] on link at bounding box center [570, 340] width 244 height 680
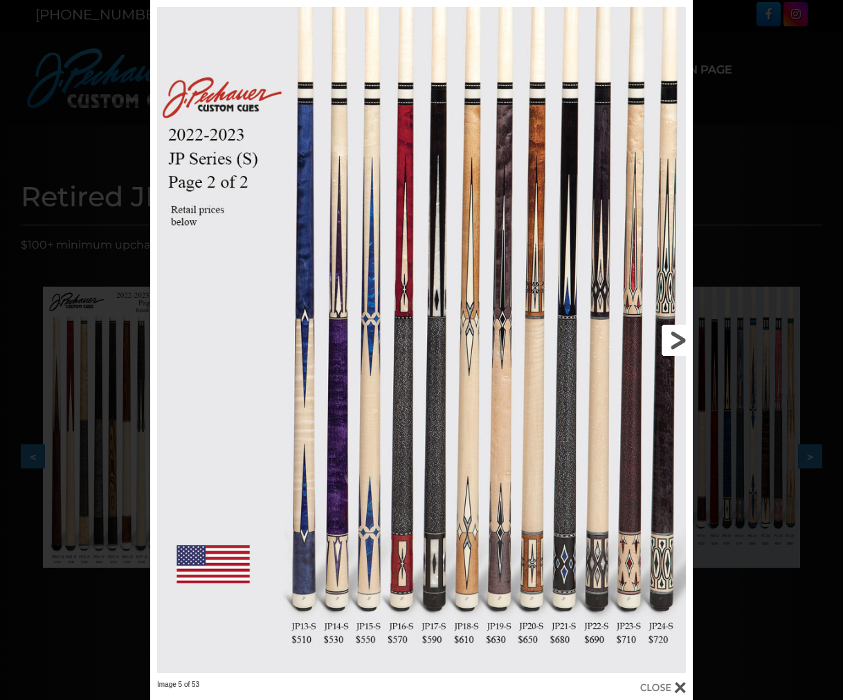
click at [662, 337] on link at bounding box center [570, 340] width 244 height 680
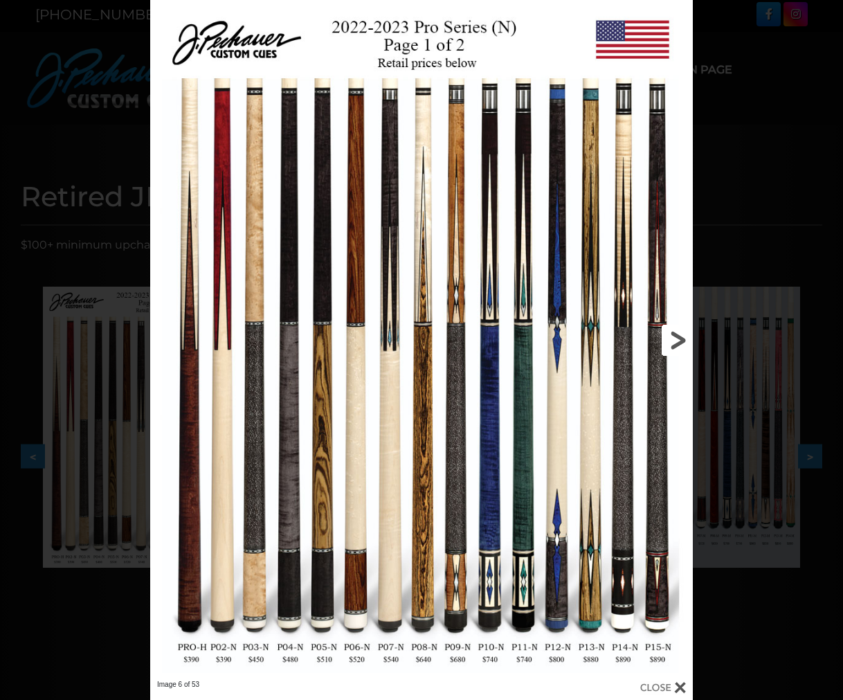
click at [662, 337] on link at bounding box center [570, 340] width 244 height 680
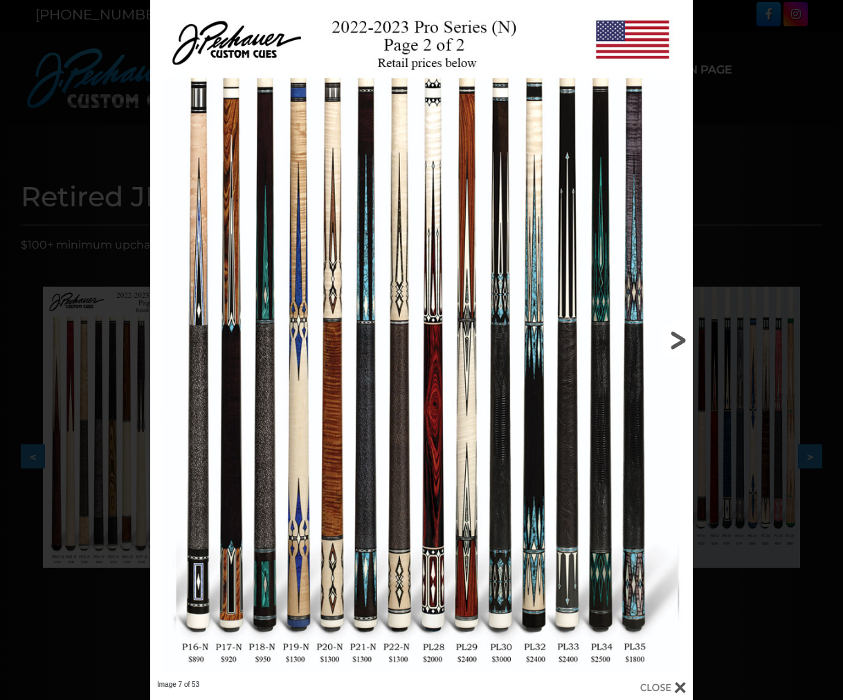
click at [674, 336] on link at bounding box center [570, 340] width 244 height 680
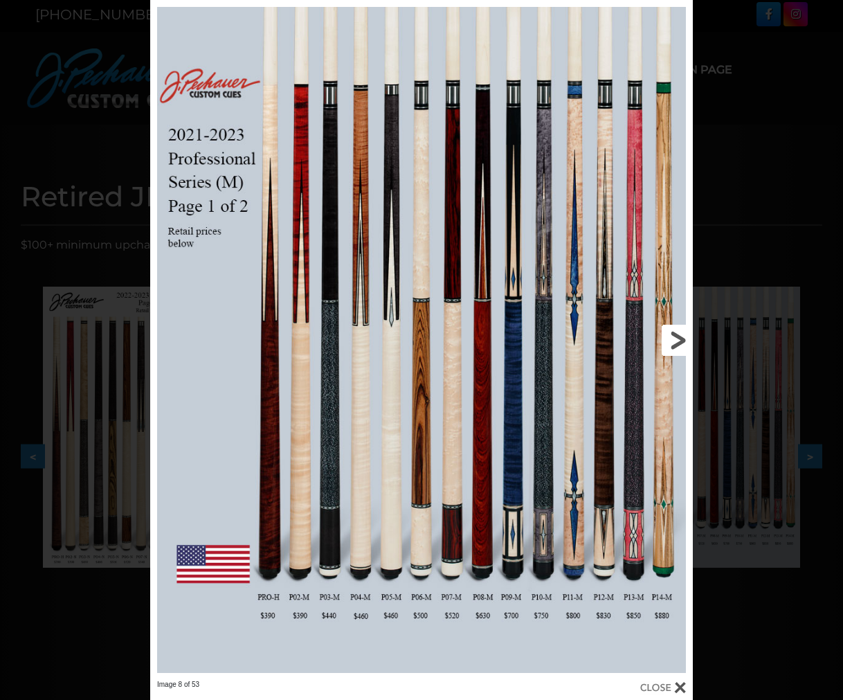
click at [674, 336] on link at bounding box center [570, 340] width 244 height 680
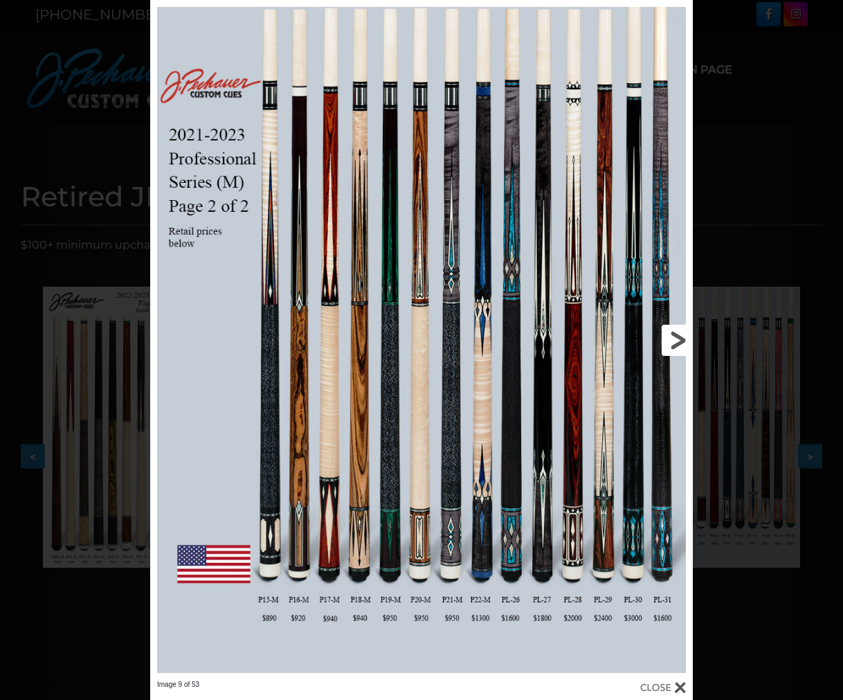
click at [674, 336] on link at bounding box center [570, 340] width 244 height 680
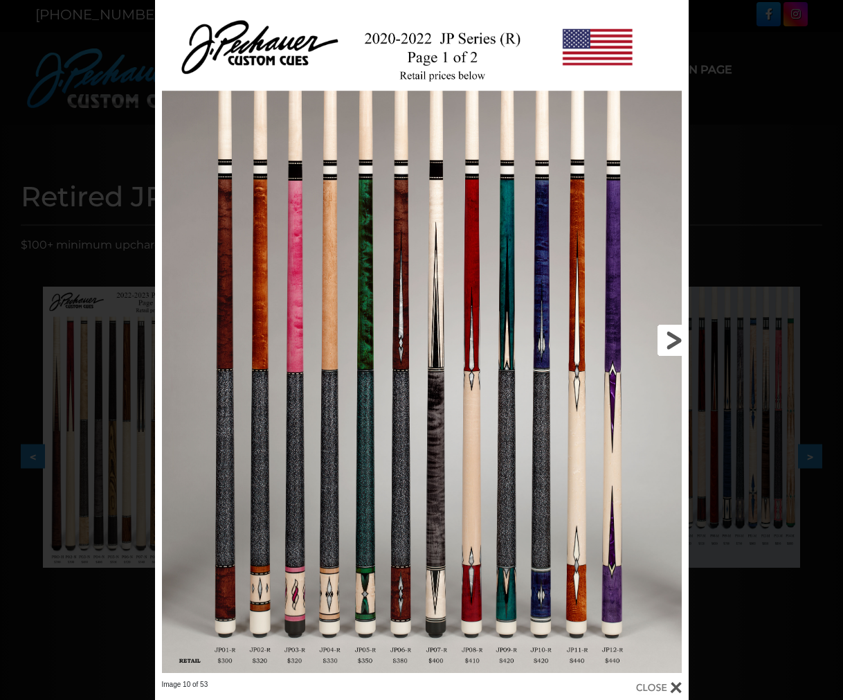
click at [674, 336] on link at bounding box center [568, 340] width 240 height 680
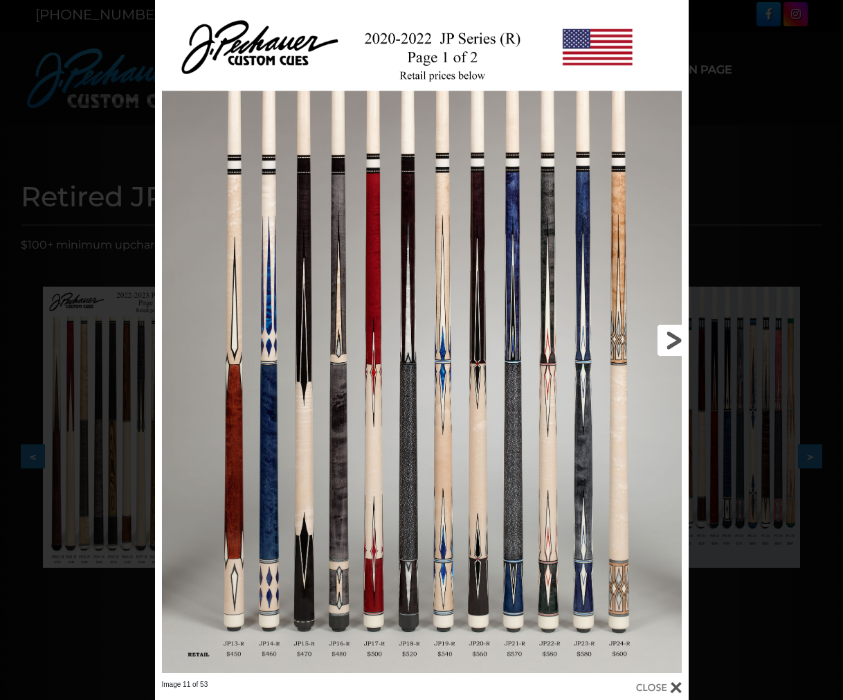
click at [672, 336] on link at bounding box center [568, 340] width 240 height 680
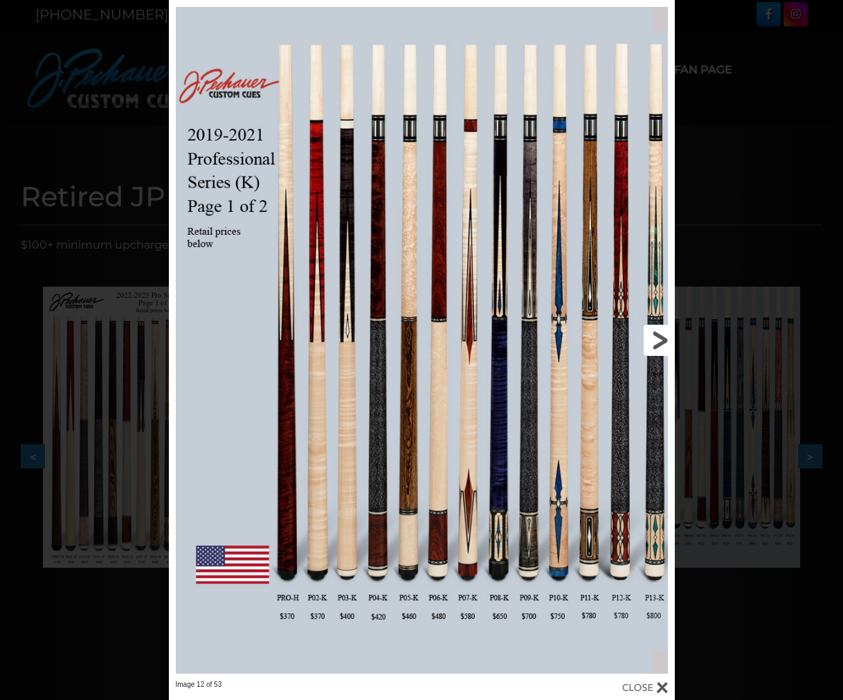
click at [655, 338] on link at bounding box center [561, 340] width 228 height 680
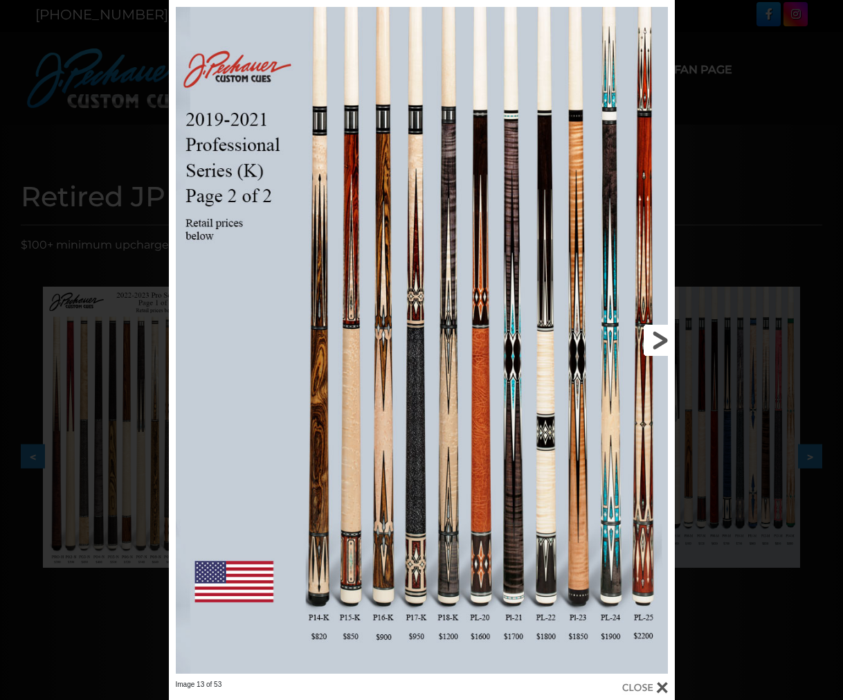
click at [655, 338] on link at bounding box center [561, 340] width 228 height 680
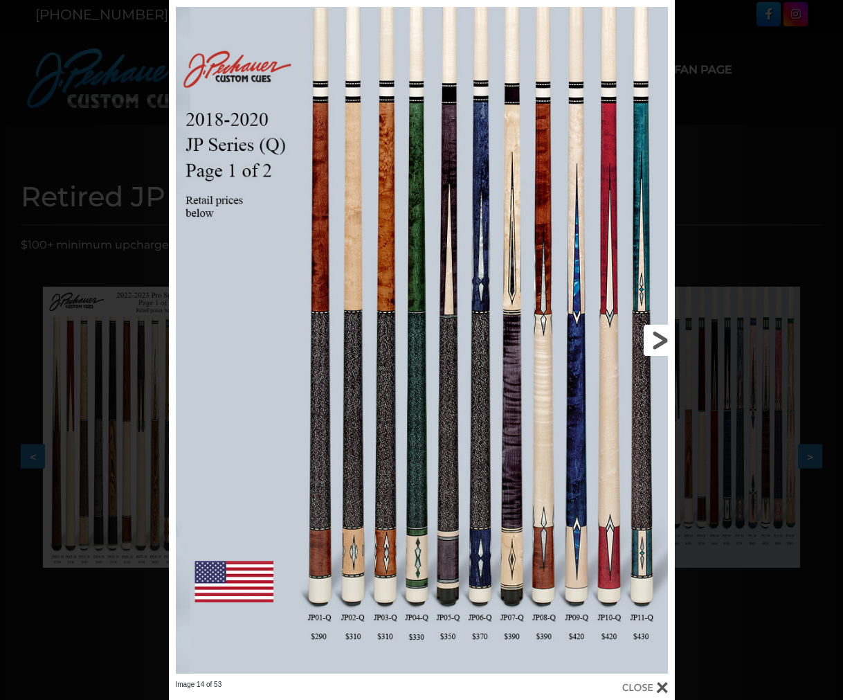
click at [655, 338] on link at bounding box center [561, 340] width 228 height 680
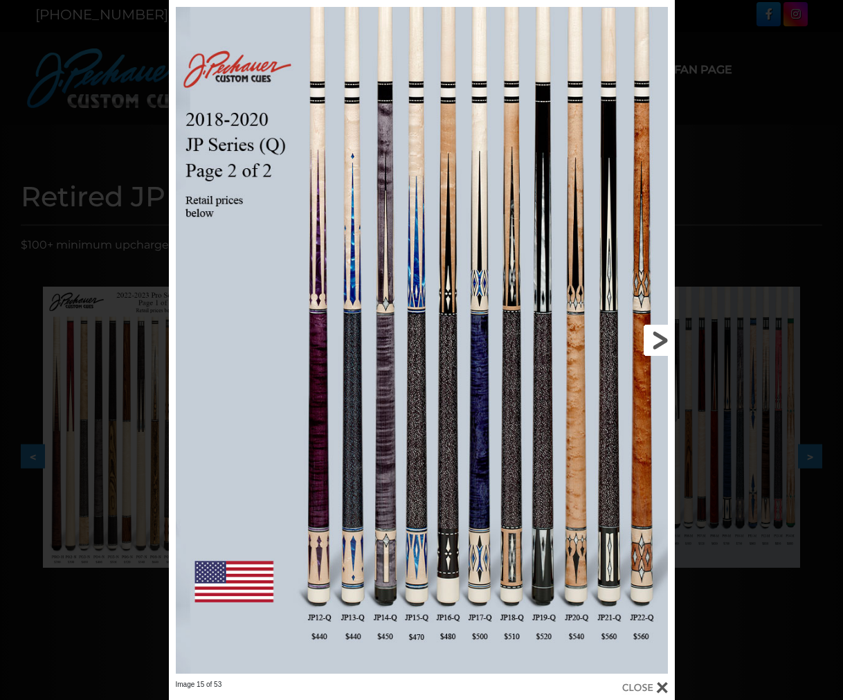
click at [655, 338] on link at bounding box center [561, 340] width 228 height 680
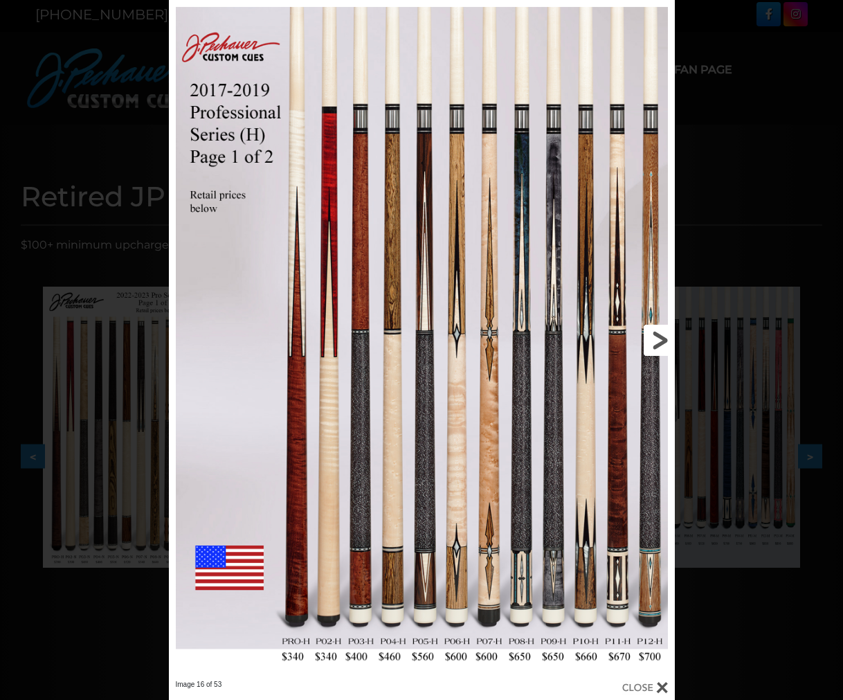
click at [655, 338] on link at bounding box center [561, 340] width 228 height 680
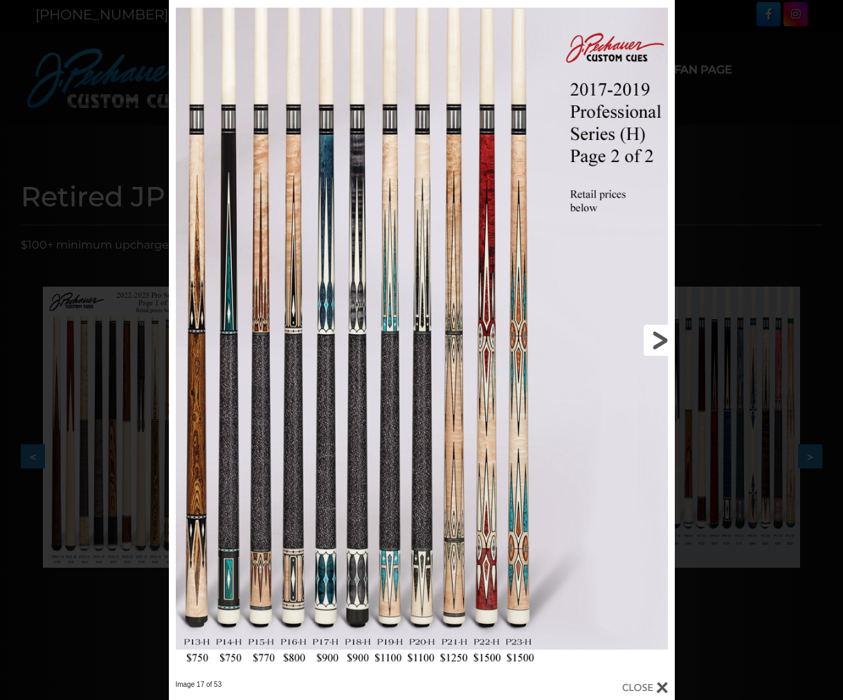
click at [655, 338] on link at bounding box center [561, 340] width 228 height 680
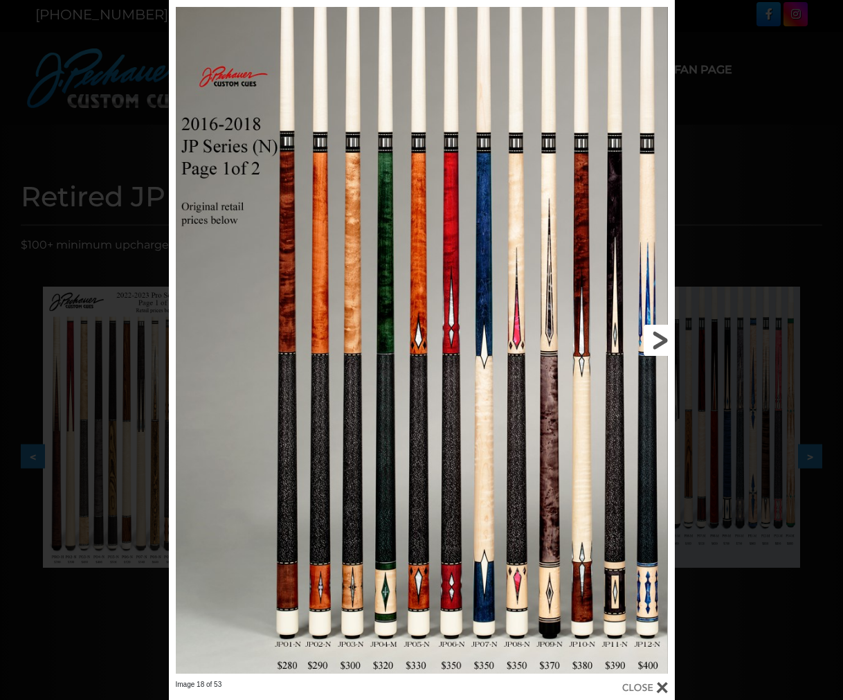
click at [655, 338] on link at bounding box center [561, 340] width 228 height 680
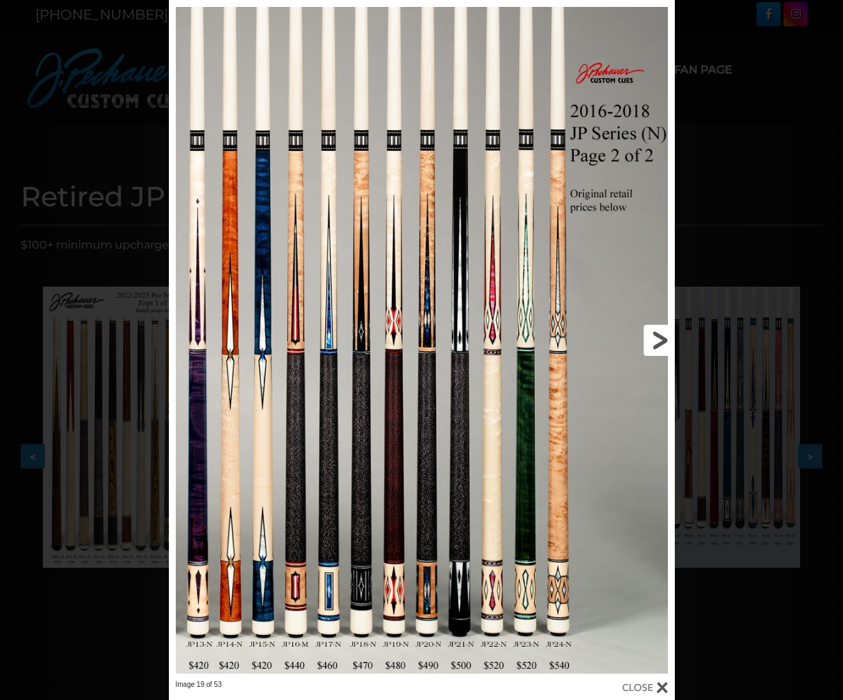
click at [655, 338] on link at bounding box center [561, 340] width 228 height 680
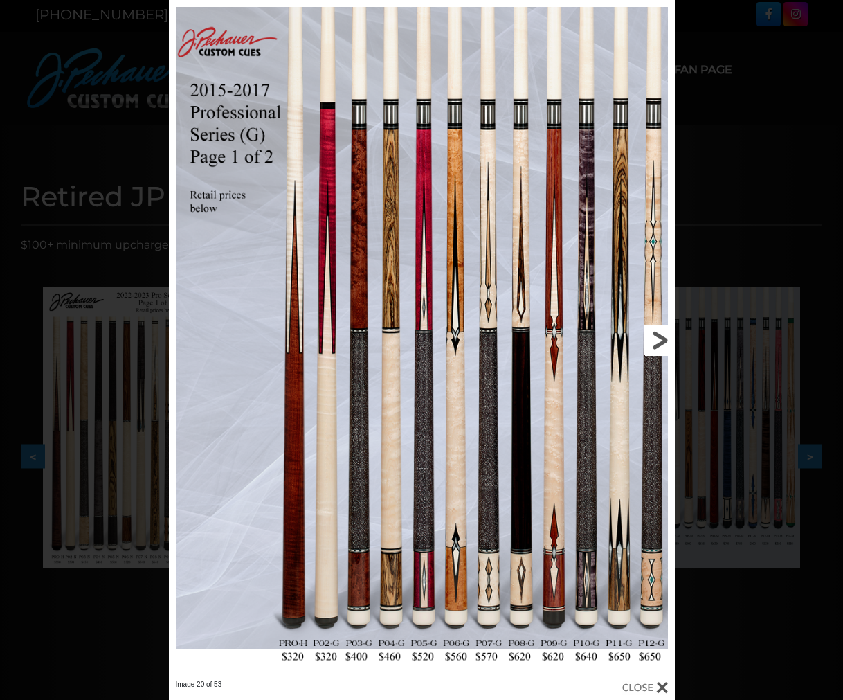
click at [655, 338] on link at bounding box center [561, 340] width 228 height 680
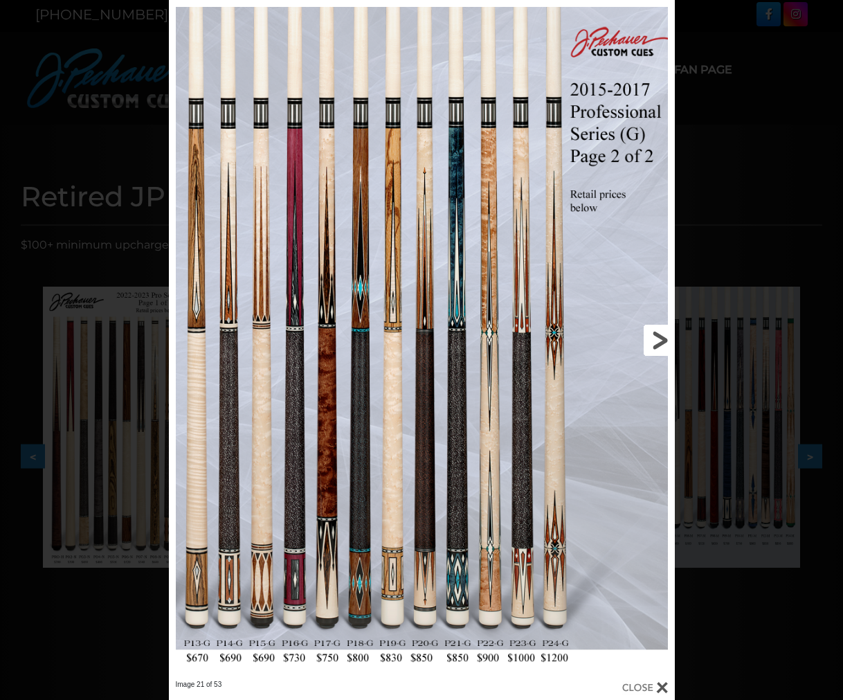
click at [655, 338] on link at bounding box center [561, 340] width 228 height 680
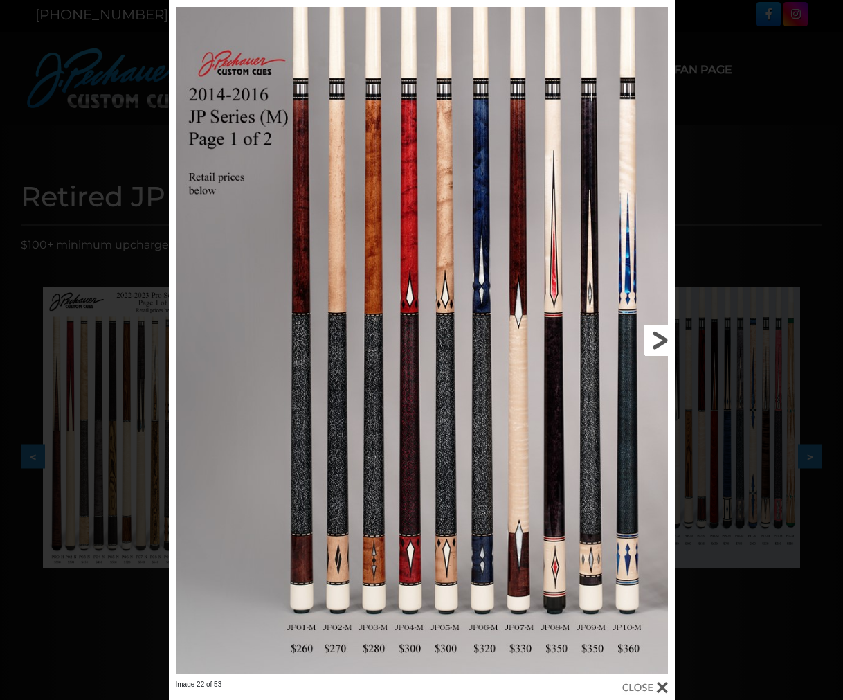
click at [655, 338] on link at bounding box center [561, 340] width 228 height 680
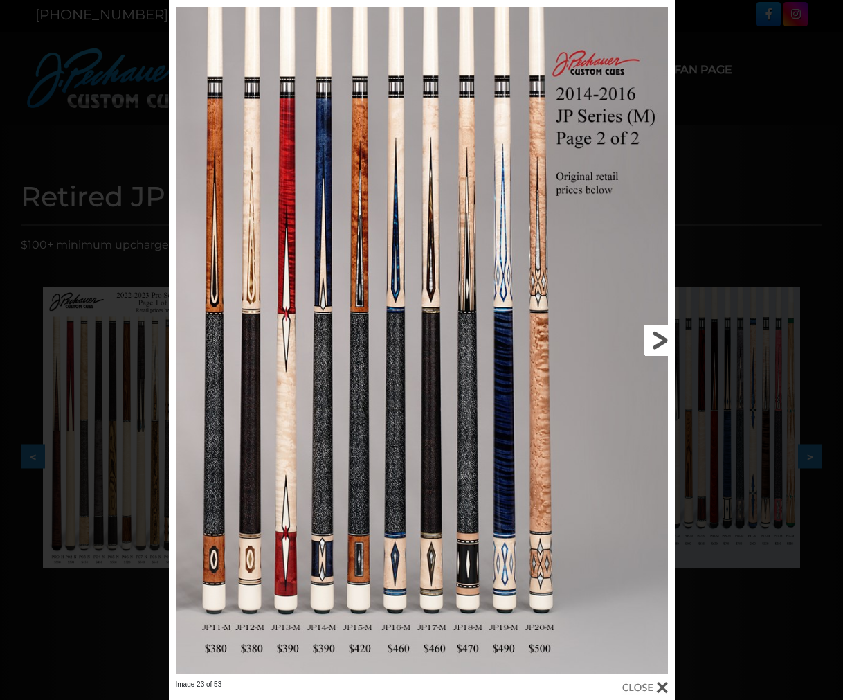
click at [655, 338] on link at bounding box center [561, 340] width 228 height 680
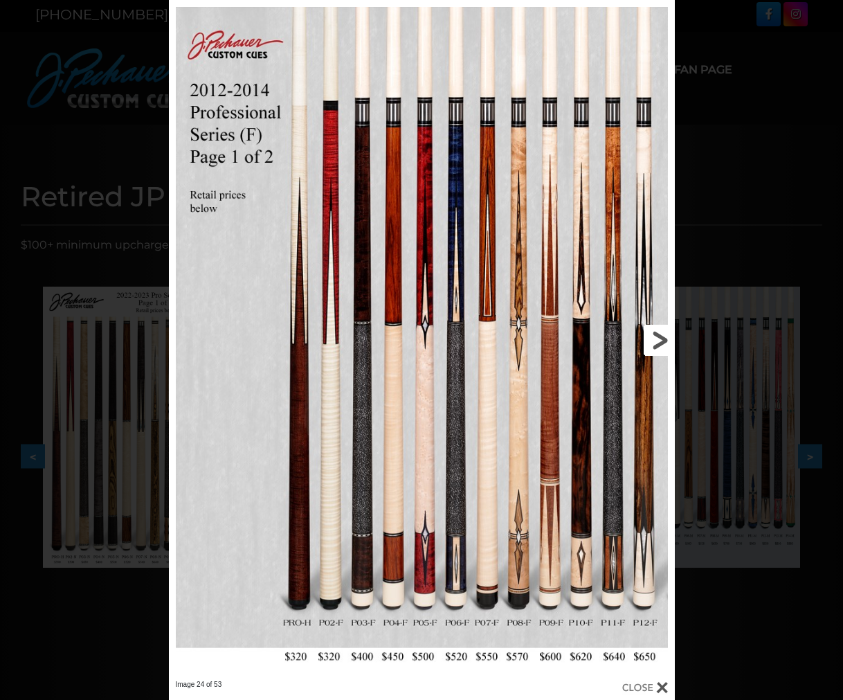
click at [655, 338] on link at bounding box center [561, 340] width 228 height 680
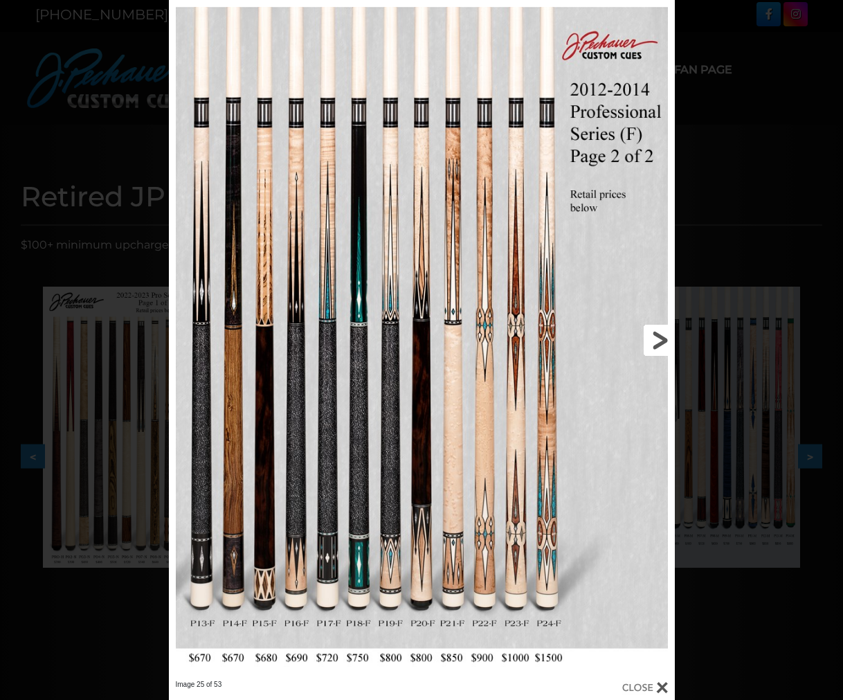
click at [655, 338] on link at bounding box center [561, 340] width 228 height 680
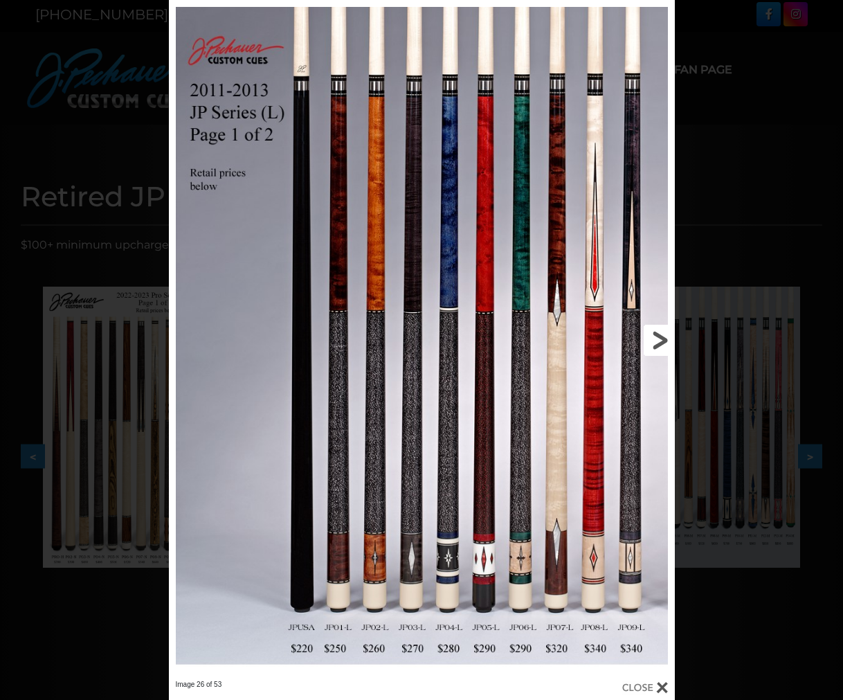
click at [655, 338] on link at bounding box center [561, 340] width 228 height 680
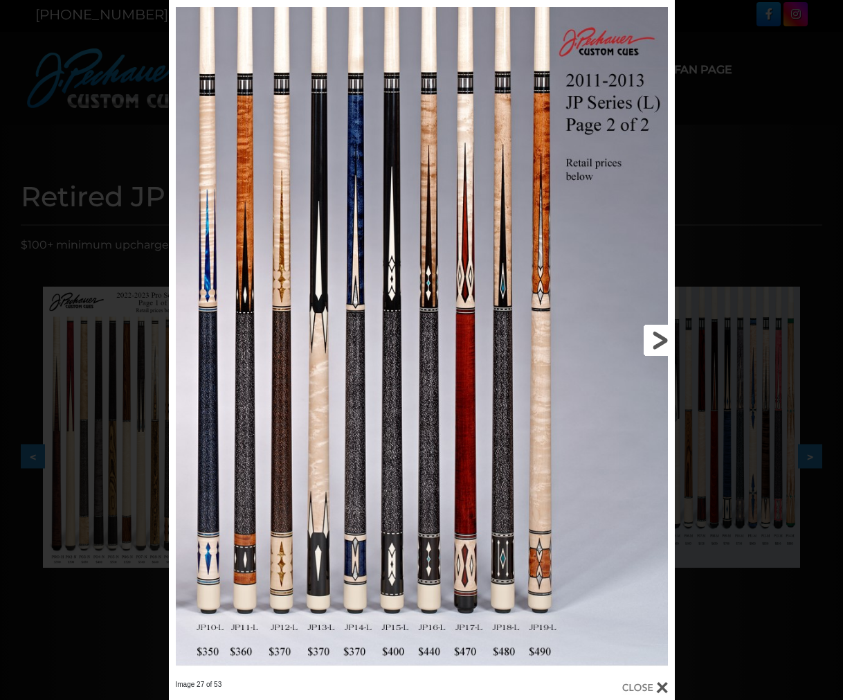
click at [655, 338] on link at bounding box center [561, 340] width 228 height 680
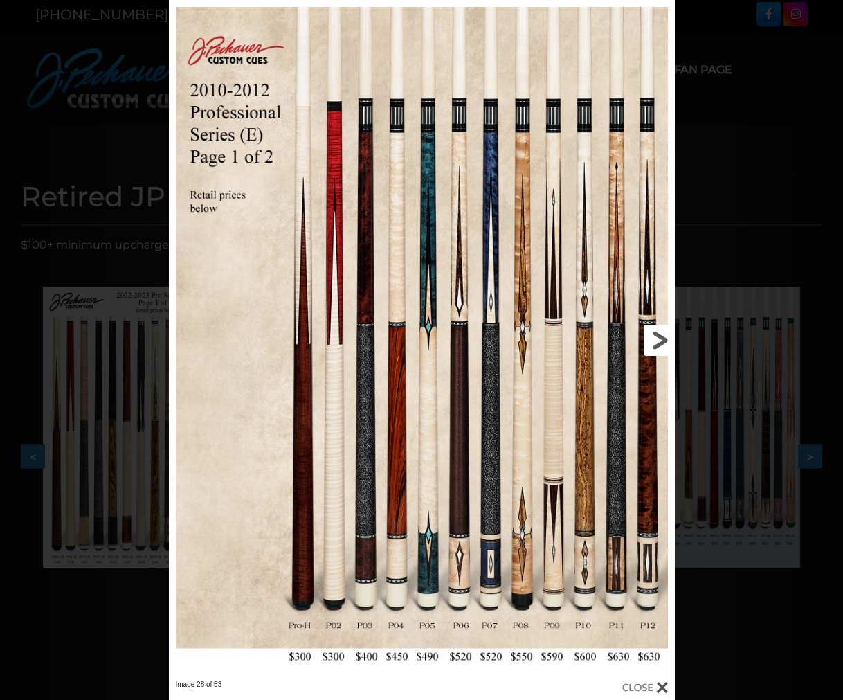
click at [655, 338] on link at bounding box center [561, 340] width 228 height 680
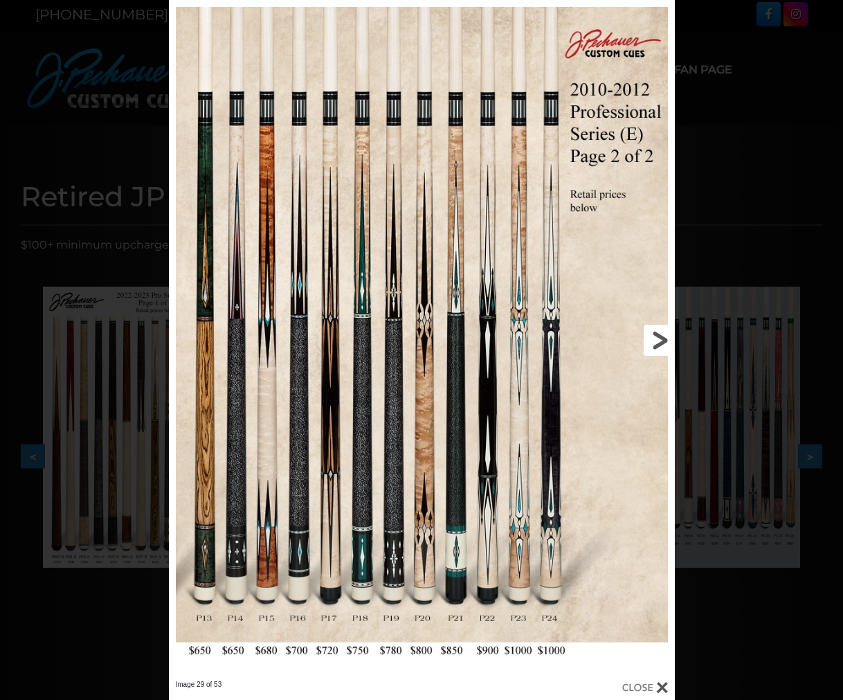
click at [655, 338] on link at bounding box center [561, 340] width 228 height 680
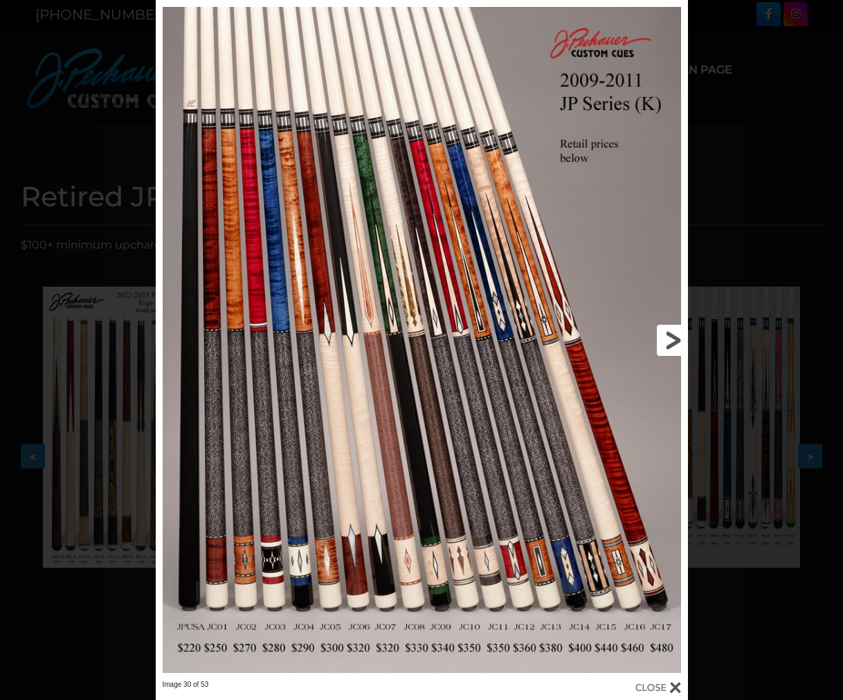
click at [659, 338] on link at bounding box center [567, 340] width 239 height 680
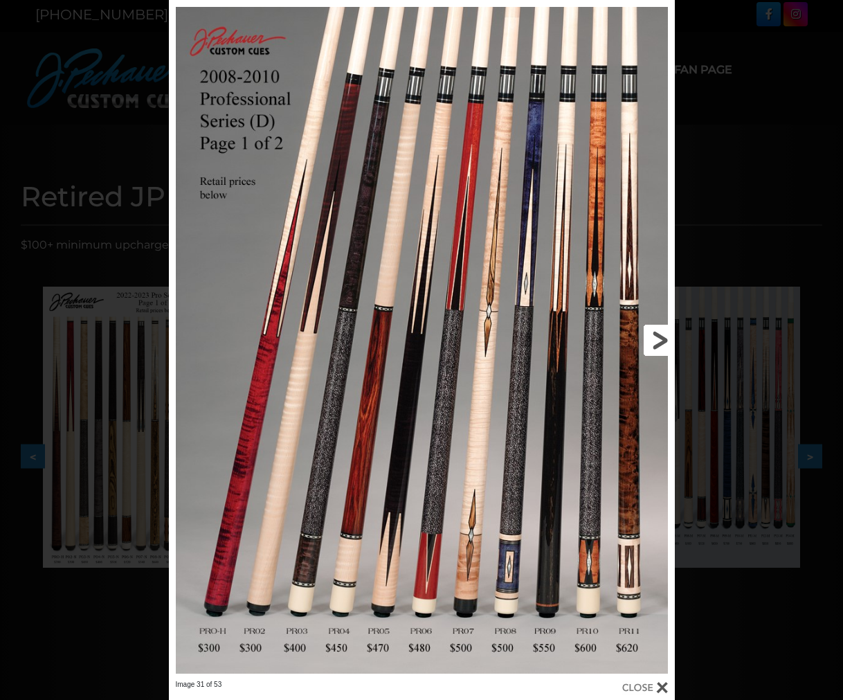
click at [660, 338] on link at bounding box center [561, 340] width 228 height 680
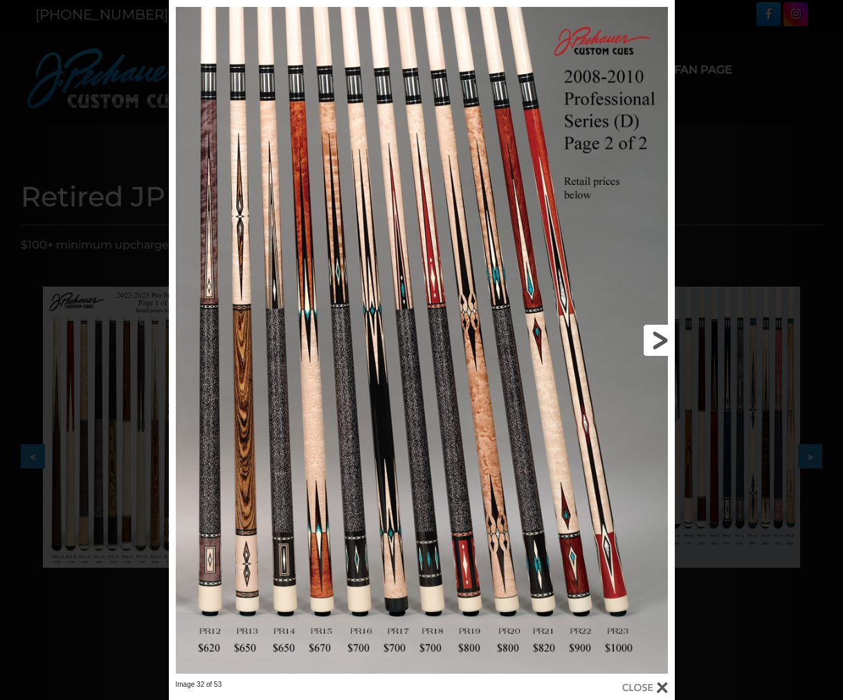
click at [660, 338] on link at bounding box center [561, 340] width 228 height 680
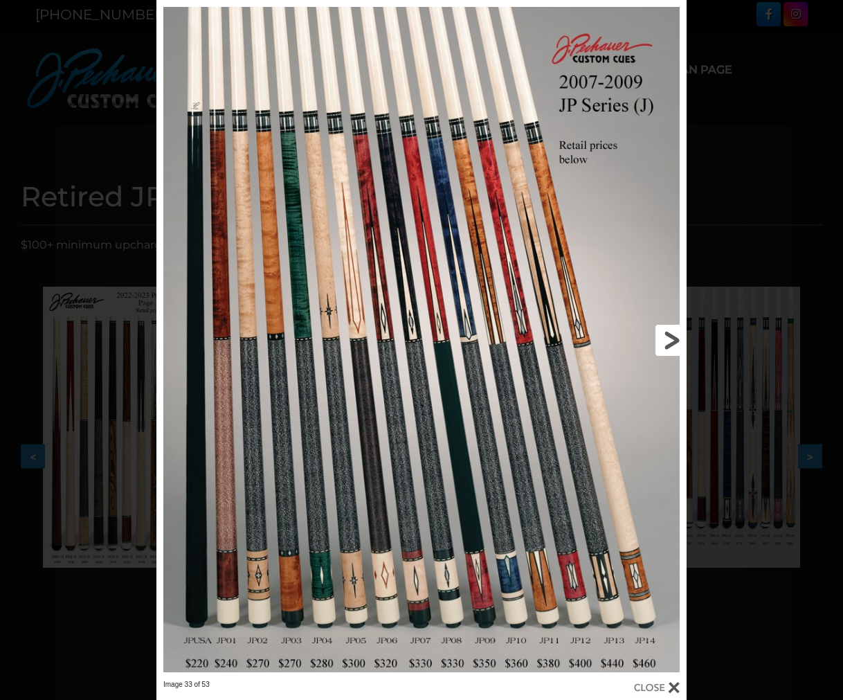
click at [660, 338] on link at bounding box center [567, 340] width 239 height 680
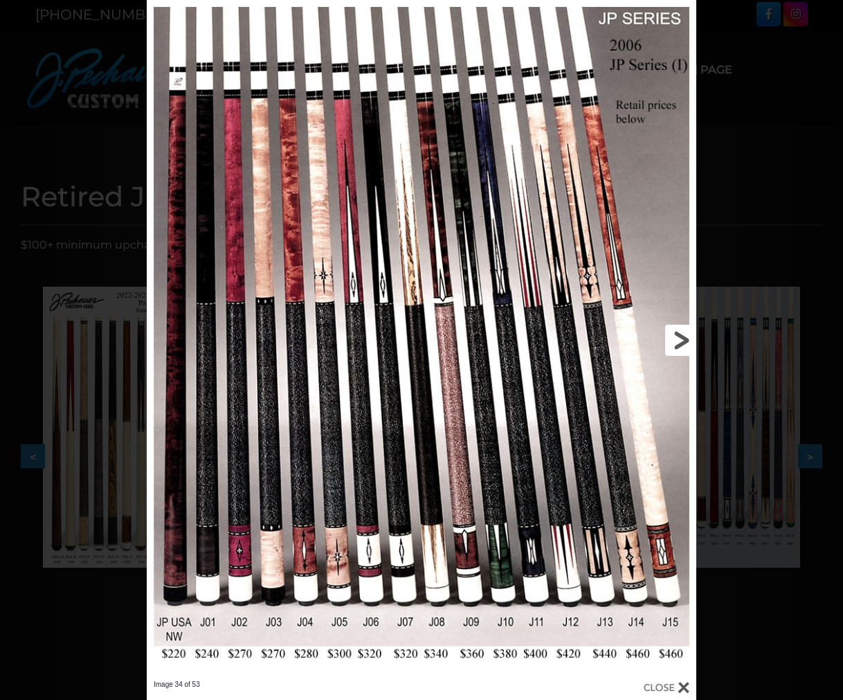
click at [666, 338] on link at bounding box center [572, 340] width 247 height 680
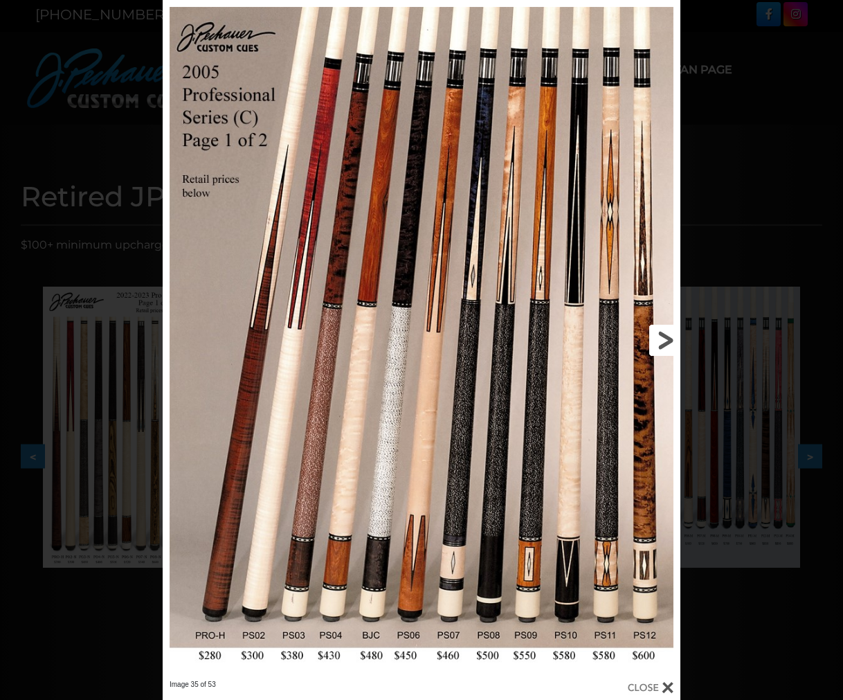
click at [666, 338] on link at bounding box center [563, 340] width 233 height 680
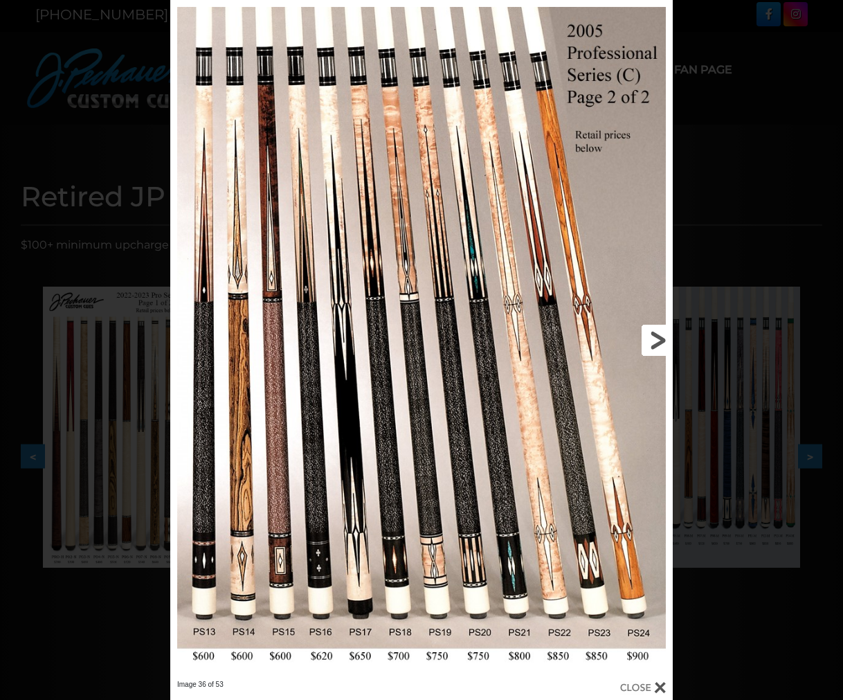
click at [666, 338] on link at bounding box center [559, 340] width 226 height 680
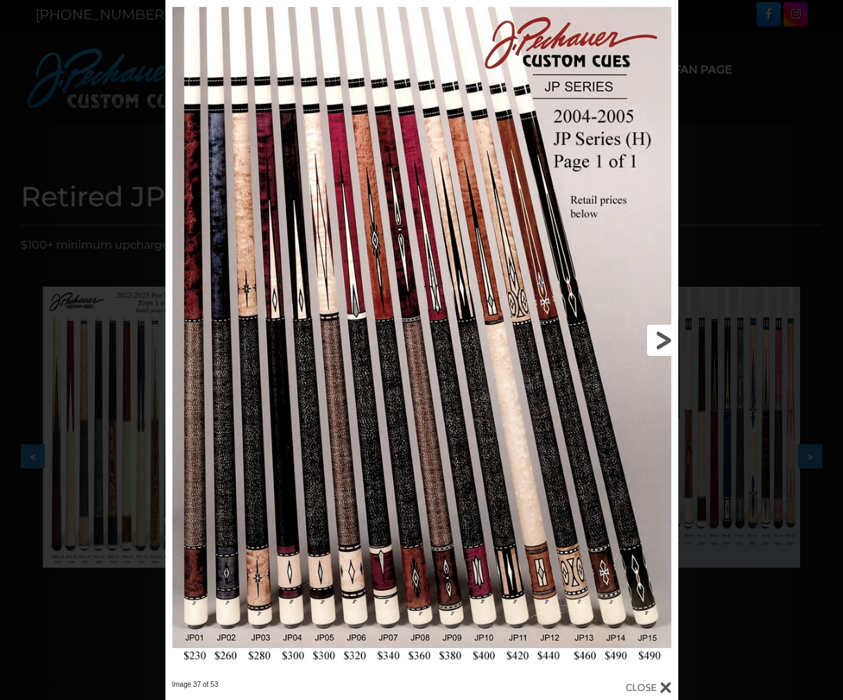
click at [666, 338] on link at bounding box center [562, 340] width 230 height 680
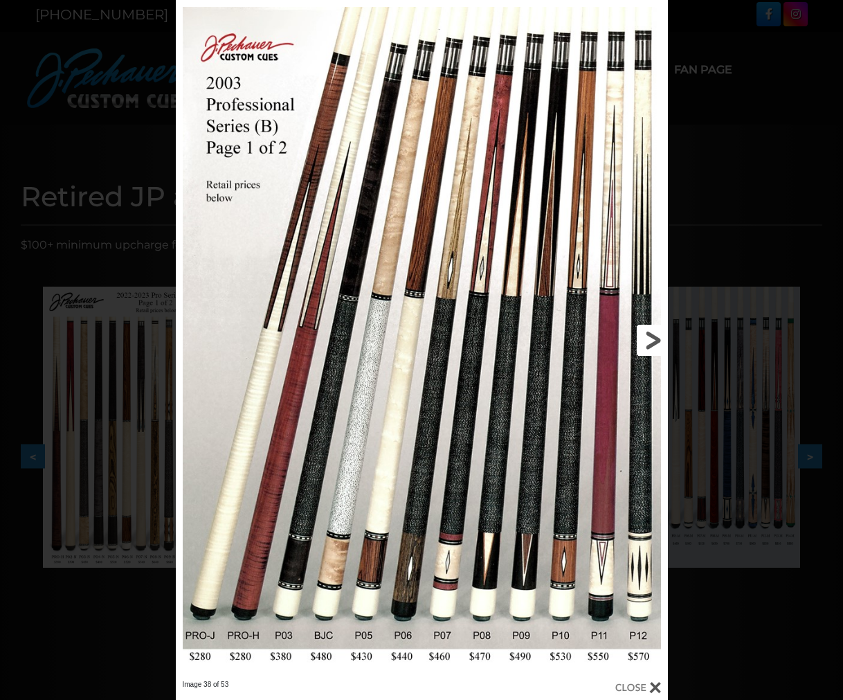
click at [662, 338] on link at bounding box center [556, 340] width 221 height 680
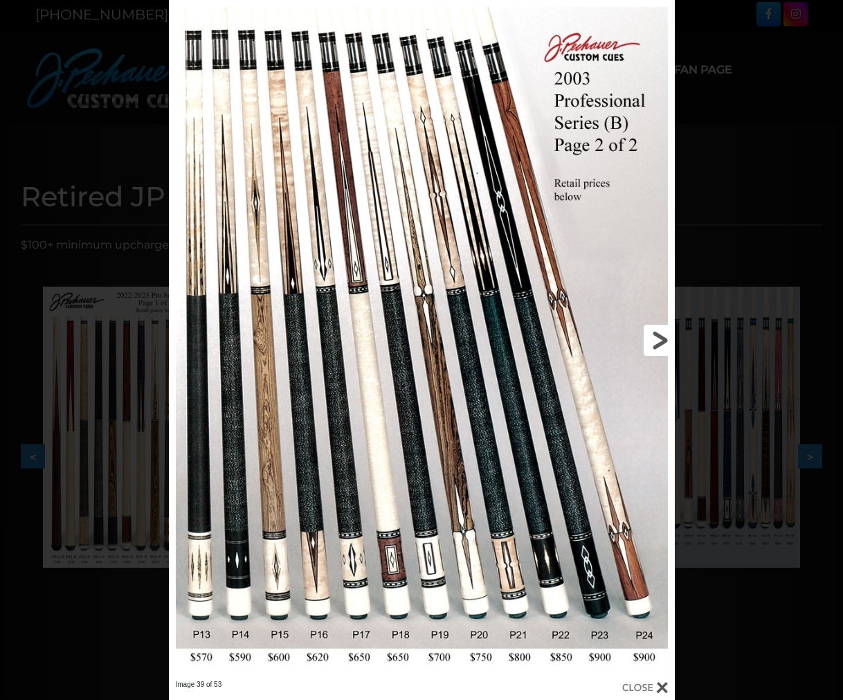
click at [648, 338] on link at bounding box center [561, 340] width 228 height 680
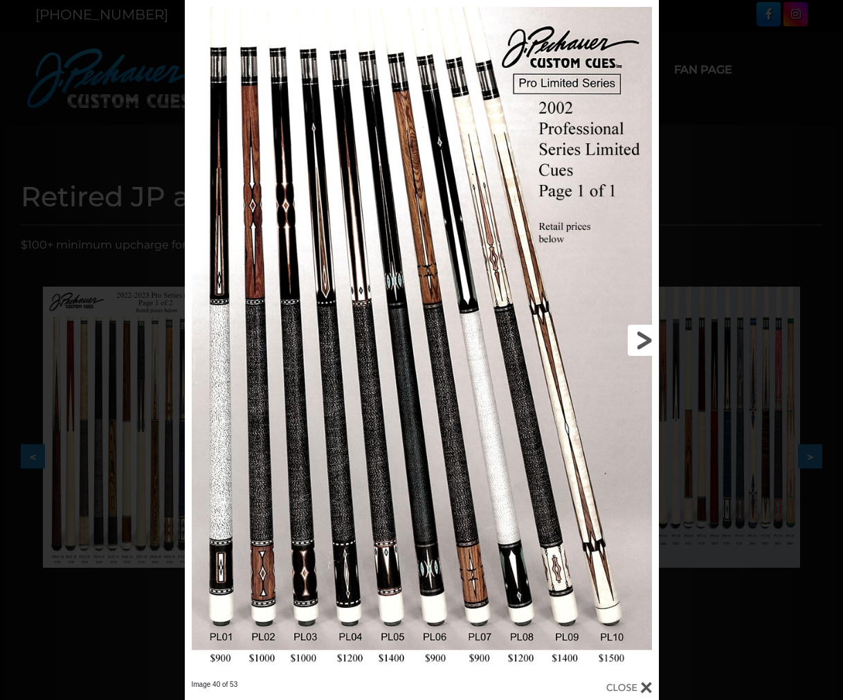
click at [648, 338] on link at bounding box center [551, 340] width 213 height 680
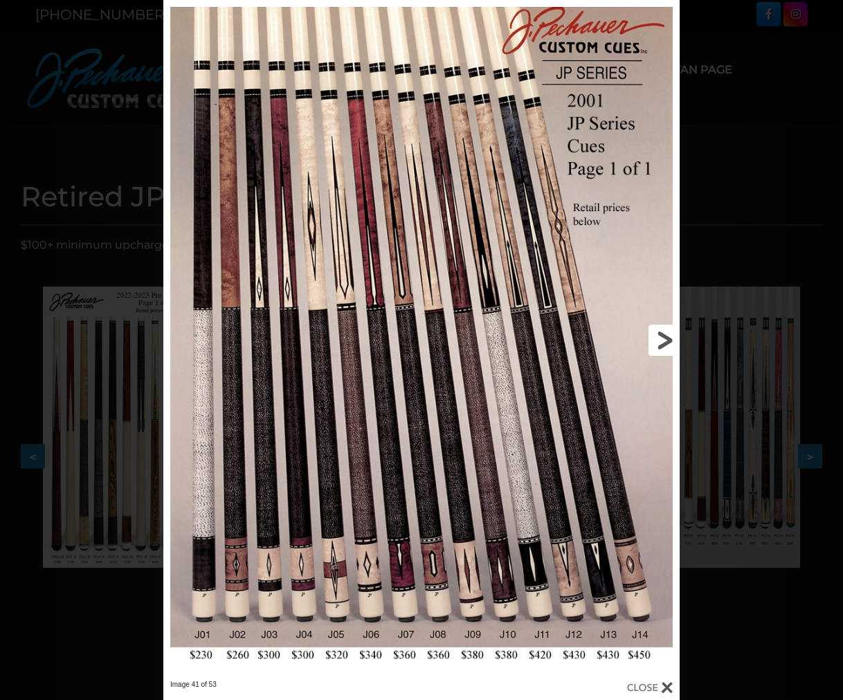
click at [650, 338] on link at bounding box center [563, 340] width 233 height 680
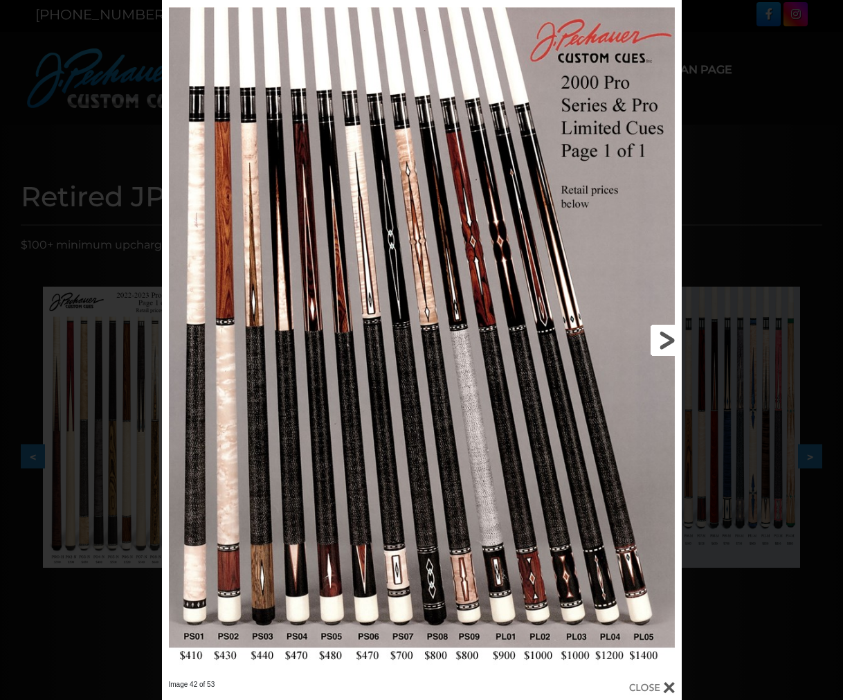
click at [650, 338] on link at bounding box center [565, 340] width 234 height 680
